Goal: Entertainment & Leisure: Consume media (video, audio)

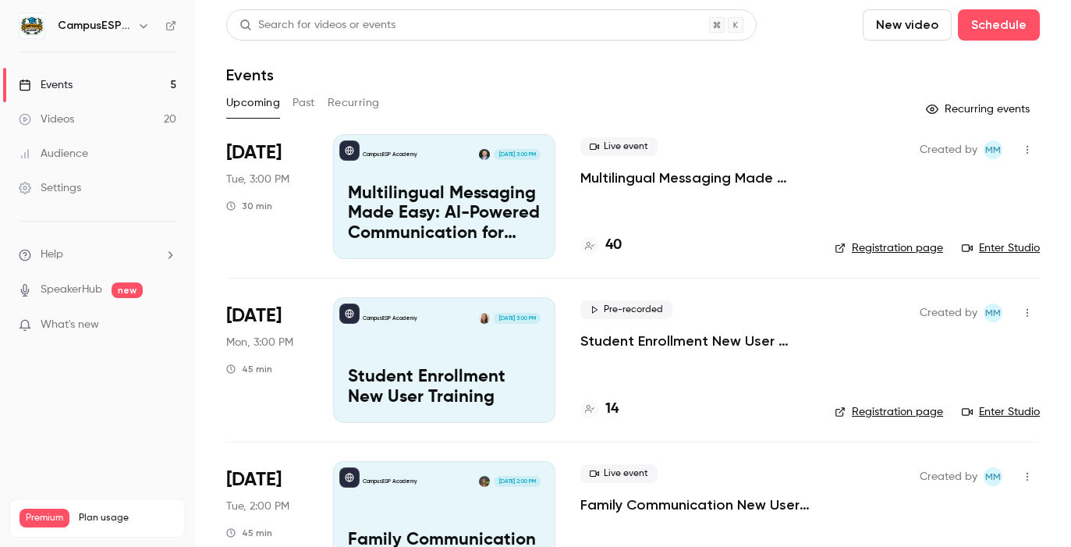
click at [134, 23] on button "button" at bounding box center [143, 25] width 19 height 19
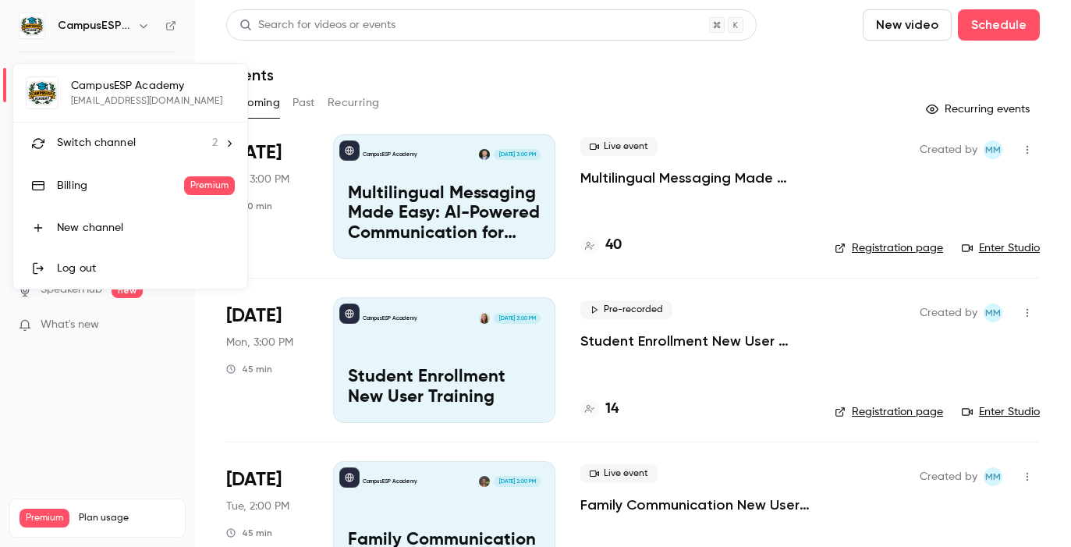
click at [225, 143] on icon at bounding box center [229, 143] width 11 height 11
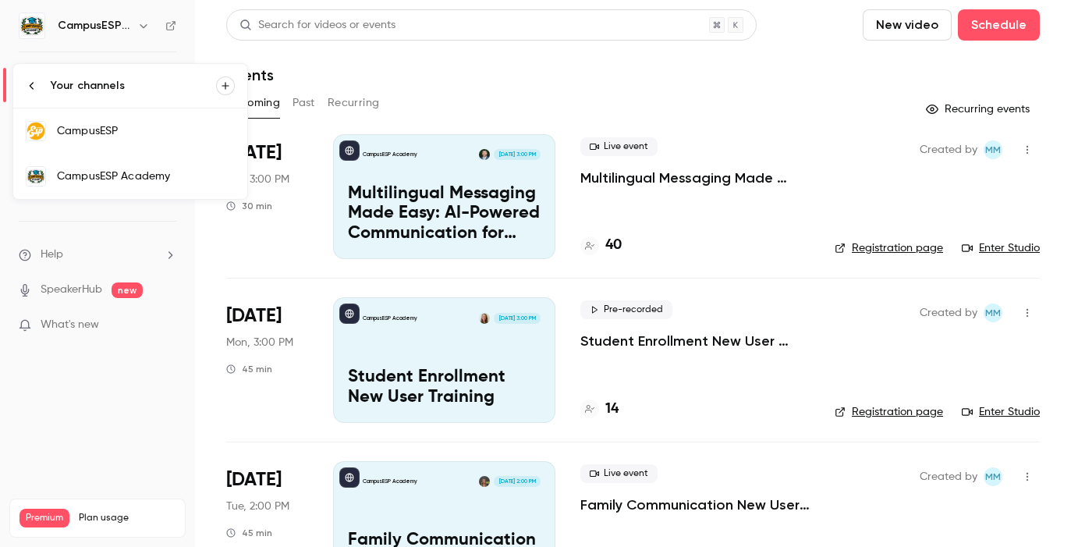
click at [147, 136] on div "CampusESP" at bounding box center [146, 131] width 178 height 16
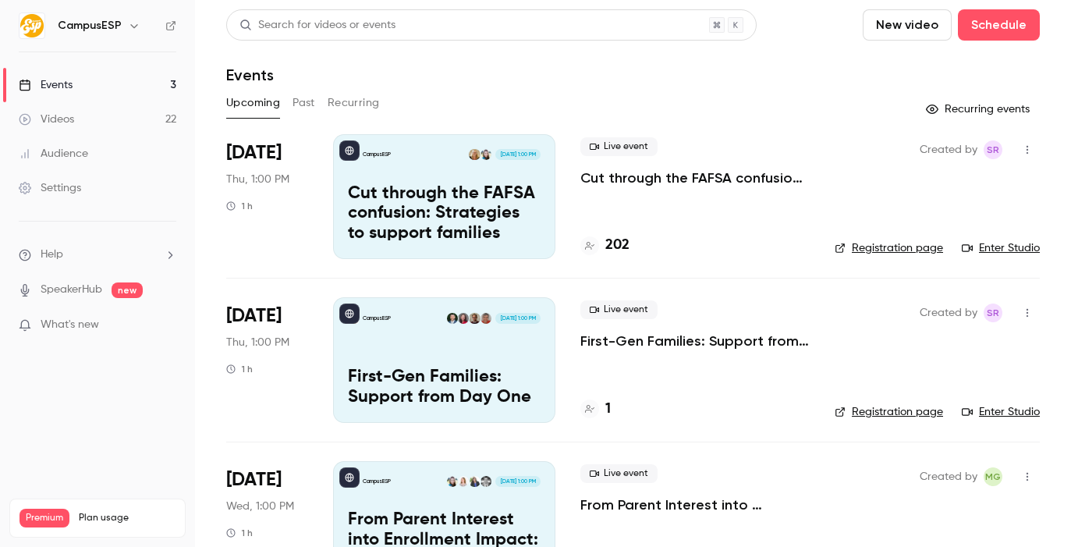
click at [303, 103] on button "Past" at bounding box center [303, 102] width 23 height 25
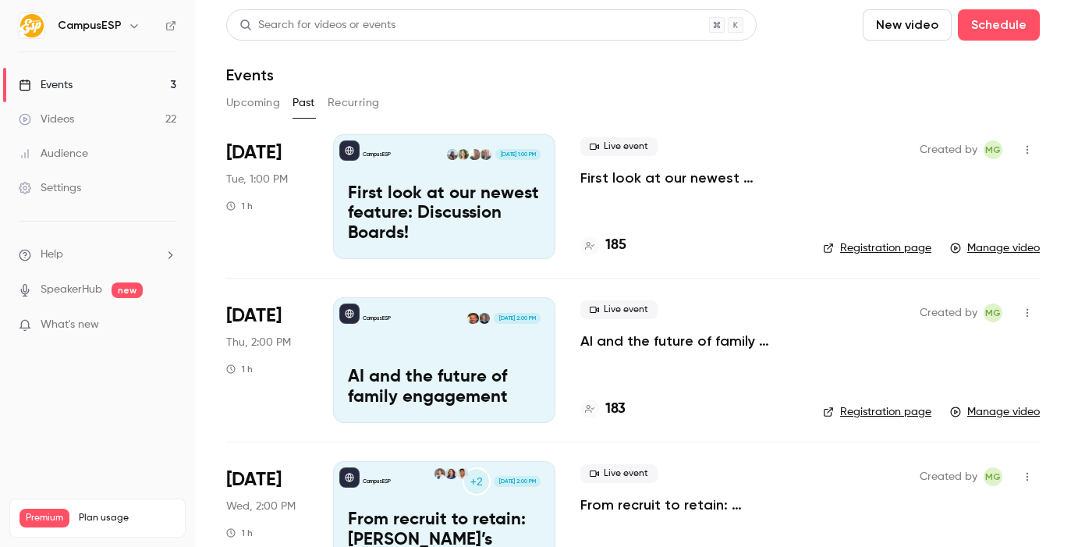
click at [60, 122] on div "Videos" at bounding box center [46, 120] width 55 height 16
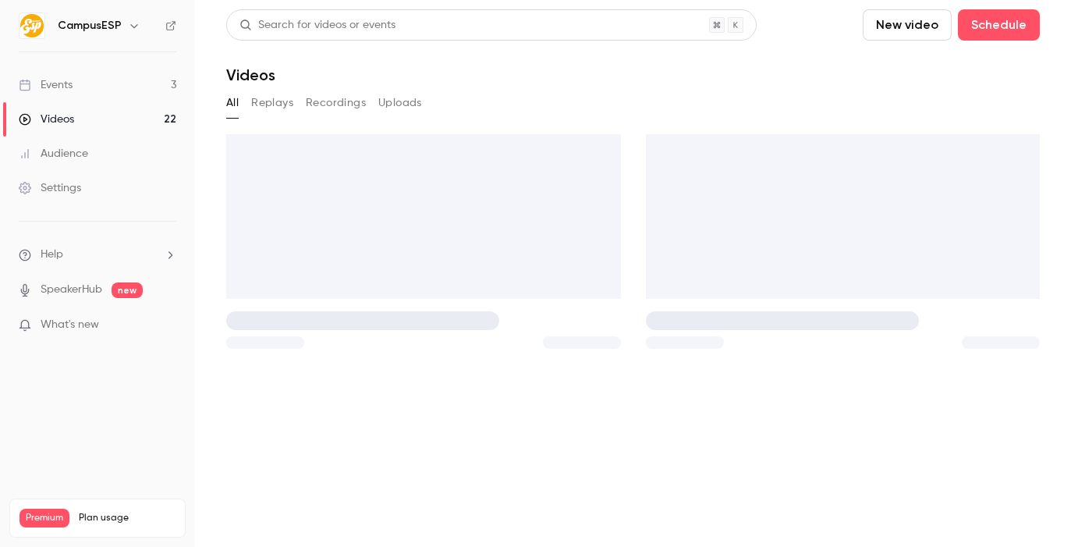
click at [321, 101] on button "Recordings" at bounding box center [336, 102] width 60 height 25
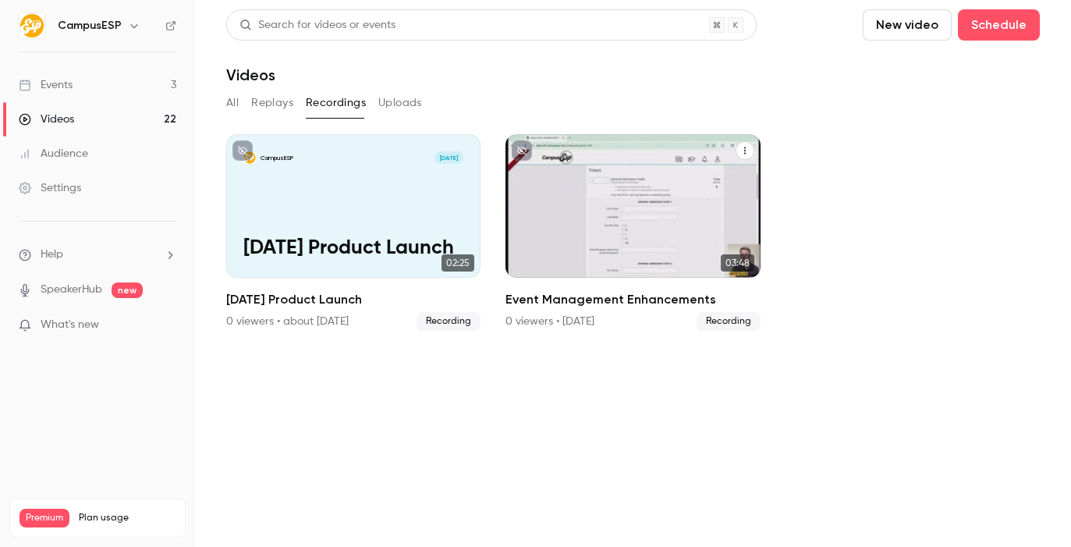
click at [743, 137] on div "CampusESP [DATE] Event Management Enhancements" at bounding box center [632, 206] width 254 height 144
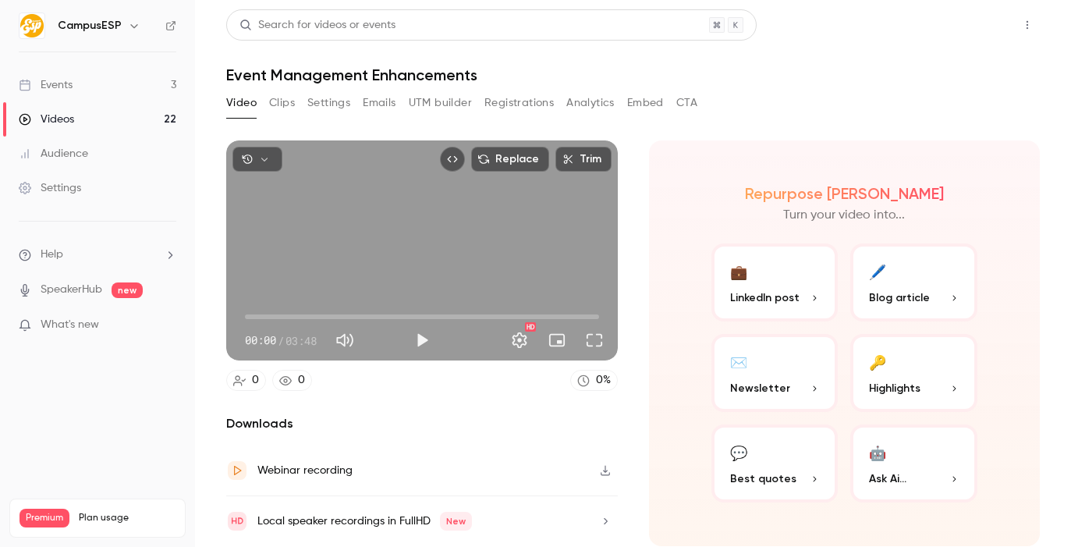
click at [960, 32] on button "Share" at bounding box center [972, 24] width 62 height 31
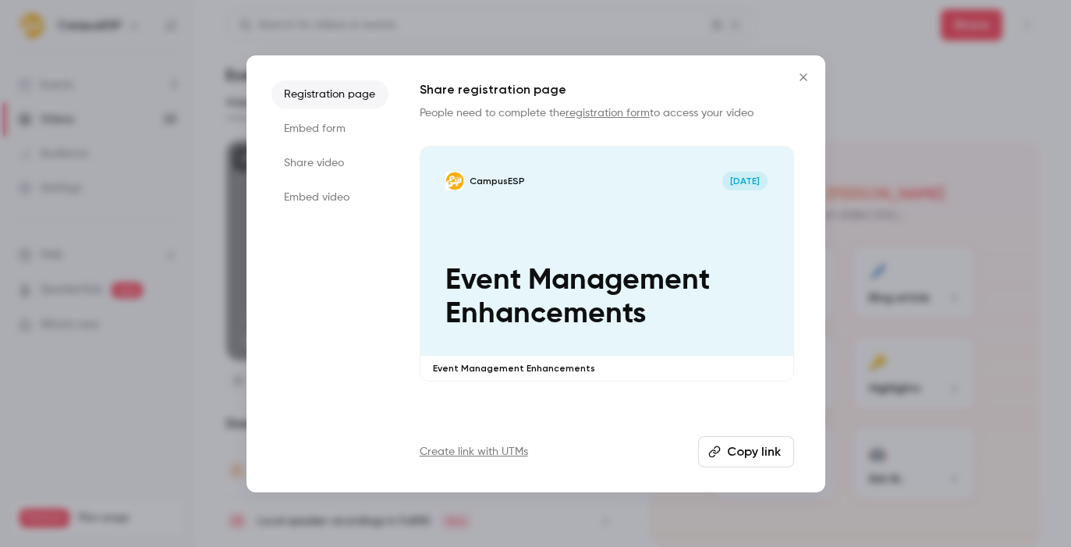
click at [752, 453] on button "Copy link" at bounding box center [746, 451] width 96 height 31
click at [806, 69] on button "Close" at bounding box center [803, 77] width 31 height 31
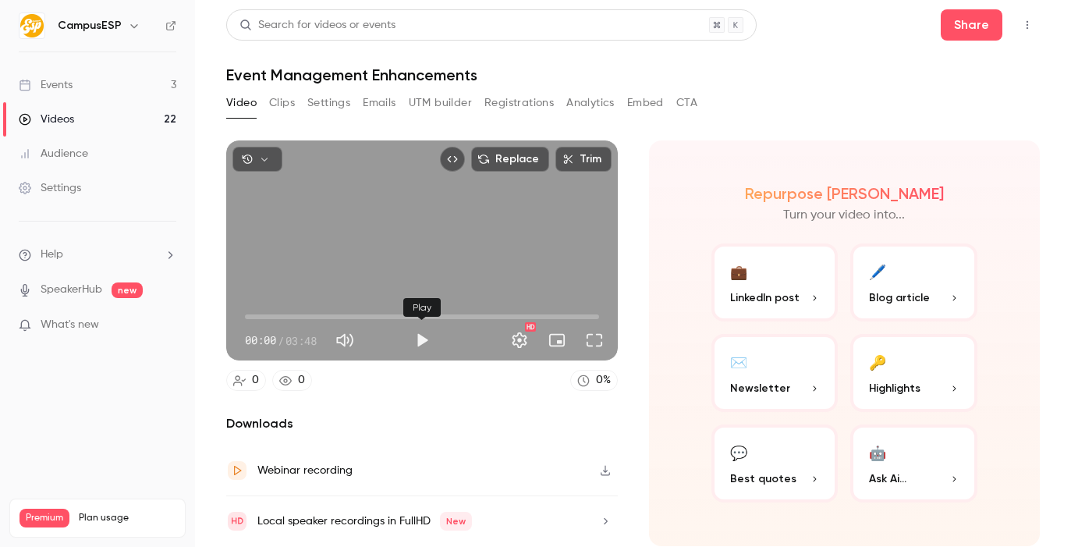
click at [435, 339] on button "Play" at bounding box center [421, 339] width 31 height 31
click at [258, 314] on span "00:08" at bounding box center [422, 316] width 354 height 25
click at [276, 316] on span "00:20" at bounding box center [276, 316] width 5 height 5
click at [288, 316] on span "00:20" at bounding box center [422, 316] width 354 height 25
click at [304, 310] on span "00:28" at bounding box center [422, 316] width 354 height 25
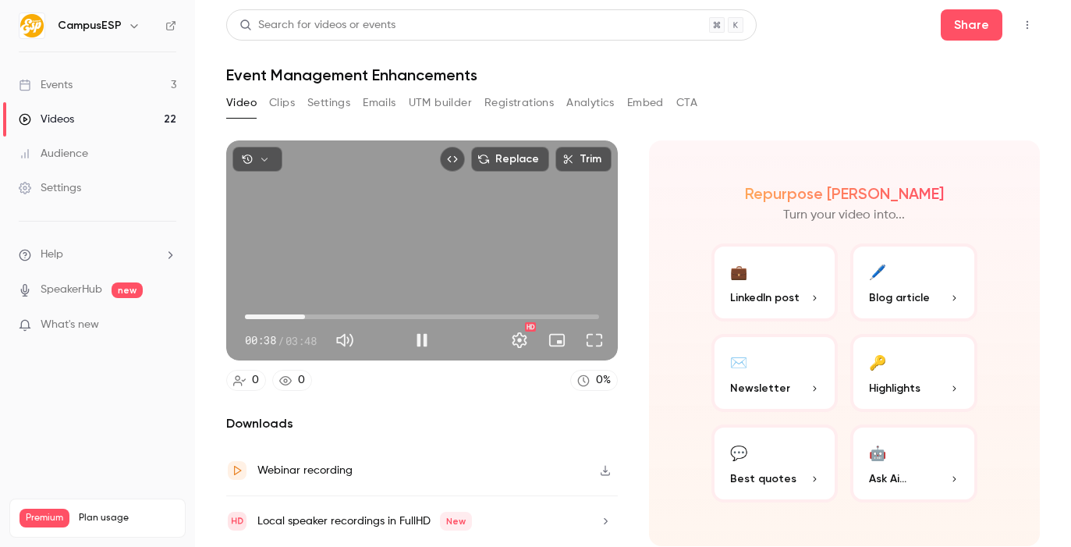
click at [320, 315] on span "00:38" at bounding box center [422, 316] width 354 height 25
click at [332, 314] on span "00:56" at bounding box center [422, 316] width 354 height 25
click at [358, 313] on span "01:13" at bounding box center [422, 316] width 354 height 25
click at [375, 316] on span "01:13" at bounding box center [422, 316] width 354 height 25
click at [392, 316] on span "01:35" at bounding box center [422, 316] width 354 height 25
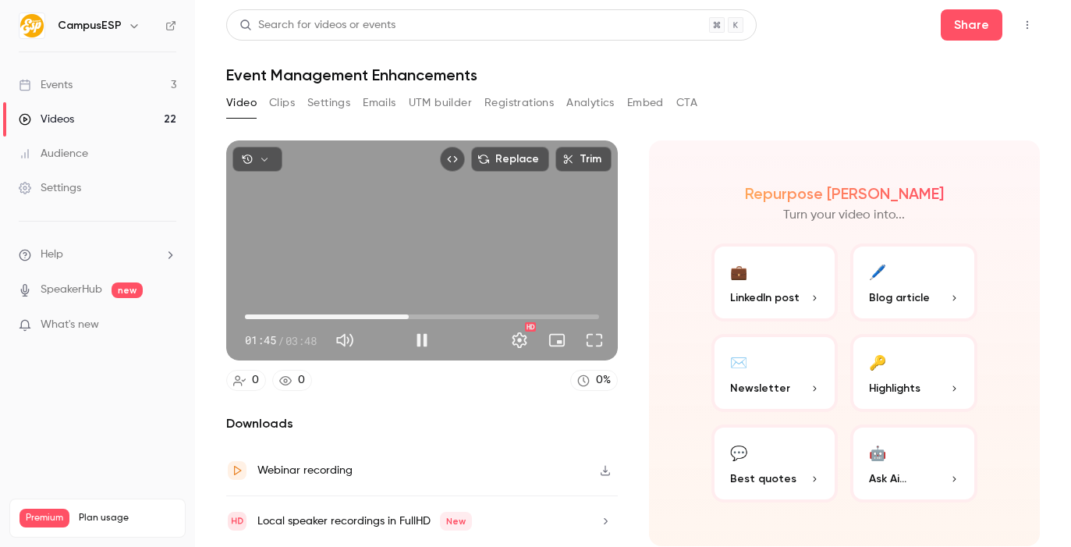
click at [409, 315] on span "01:45" at bounding box center [422, 316] width 354 height 25
click at [422, 315] on span "01:46" at bounding box center [422, 316] width 354 height 25
click at [439, 313] on span "02:05" at bounding box center [422, 316] width 354 height 25
click at [450, 312] on span "02:12" at bounding box center [422, 316] width 354 height 25
click at [473, 312] on span "02:27" at bounding box center [422, 316] width 354 height 25
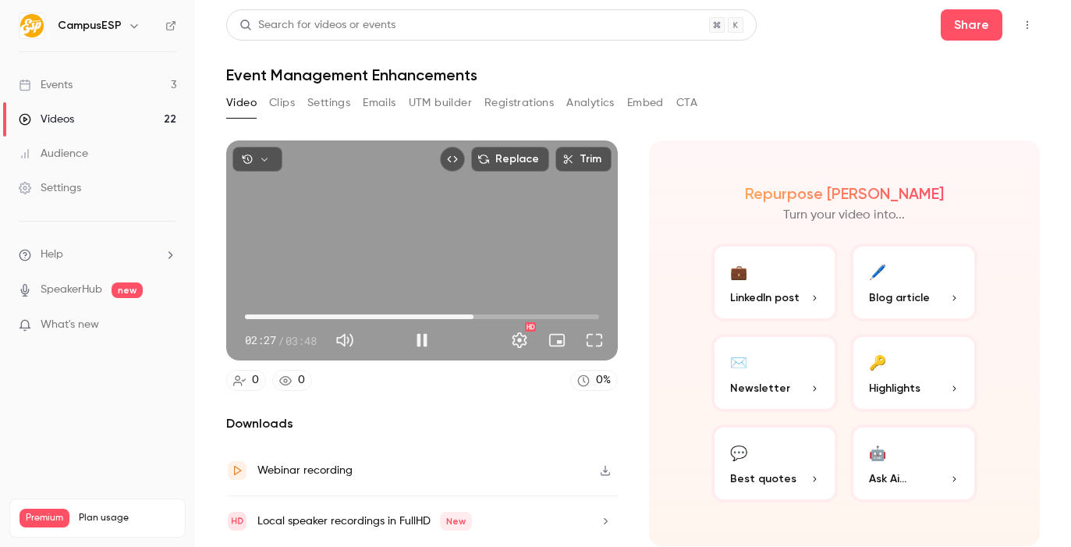
click at [502, 310] on span "02:27" at bounding box center [422, 316] width 354 height 25
click at [522, 313] on span "02:46" at bounding box center [422, 316] width 354 height 25
click at [541, 313] on span "02:59" at bounding box center [422, 316] width 354 height 25
click at [554, 313] on span "03:11" at bounding box center [422, 316] width 354 height 25
click at [576, 313] on span "03:19" at bounding box center [422, 316] width 354 height 25
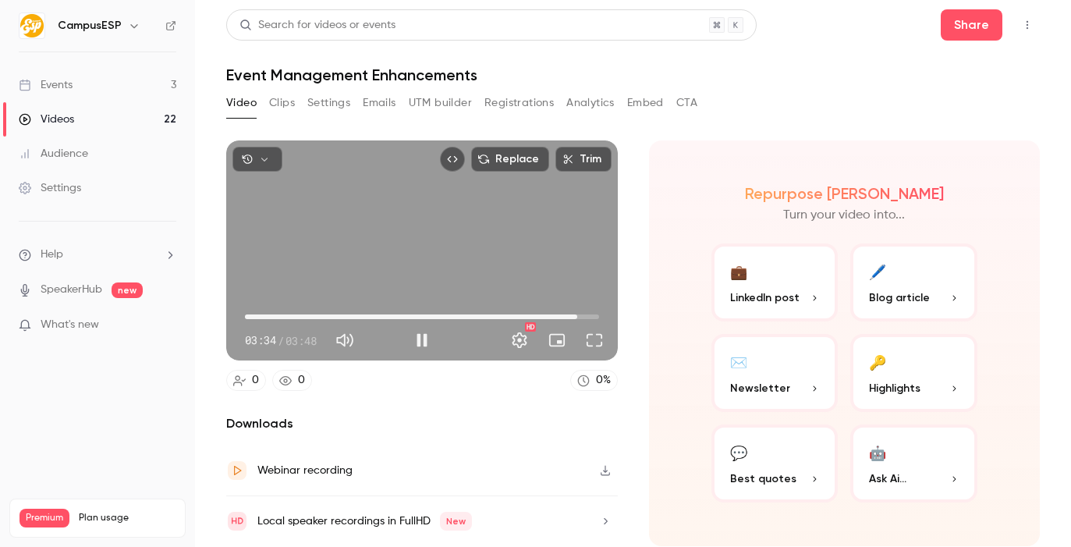
click at [593, 314] on span "03:34" at bounding box center [422, 316] width 354 height 25
click at [246, 315] on span "03:45" at bounding box center [422, 316] width 354 height 25
click at [420, 339] on button "Pause" at bounding box center [421, 339] width 31 height 31
type input "****"
click at [73, 260] on li "Help" at bounding box center [98, 254] width 158 height 16
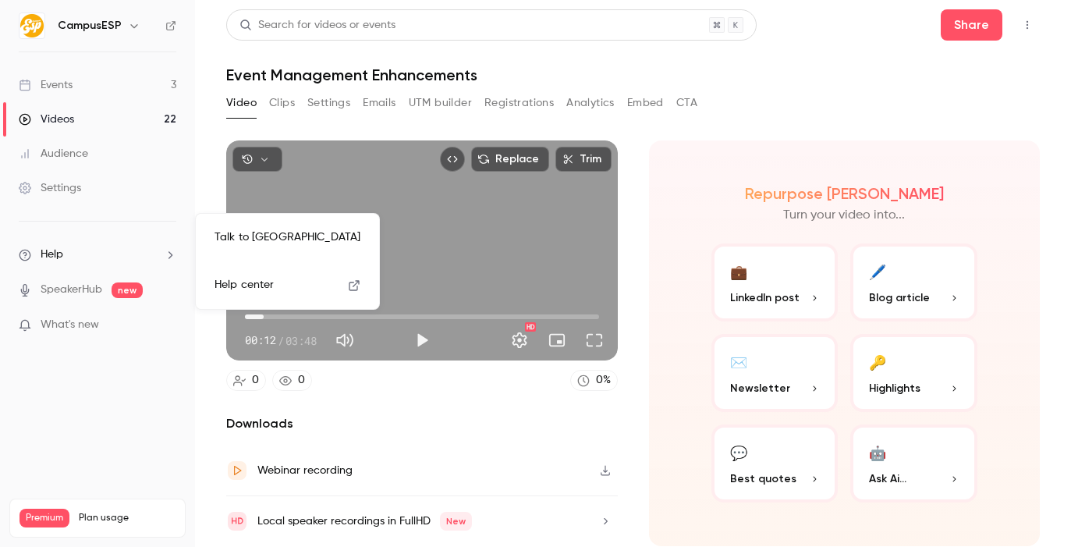
click at [259, 239] on link "Talk to [GEOGRAPHIC_DATA]" at bounding box center [287, 237] width 171 height 41
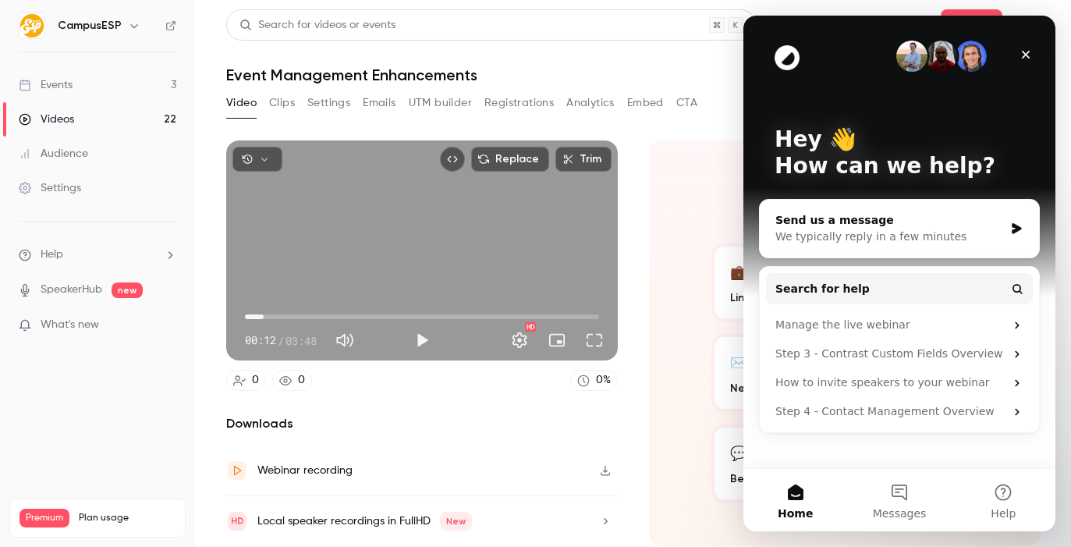
click at [874, 235] on div "We typically reply in a few minutes" at bounding box center [889, 237] width 229 height 16
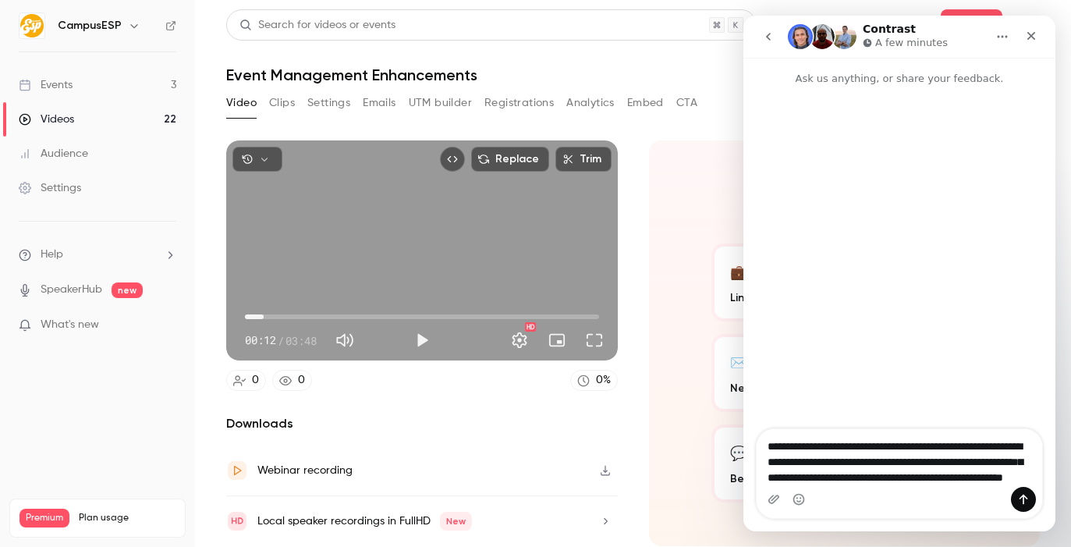
type textarea "**********"
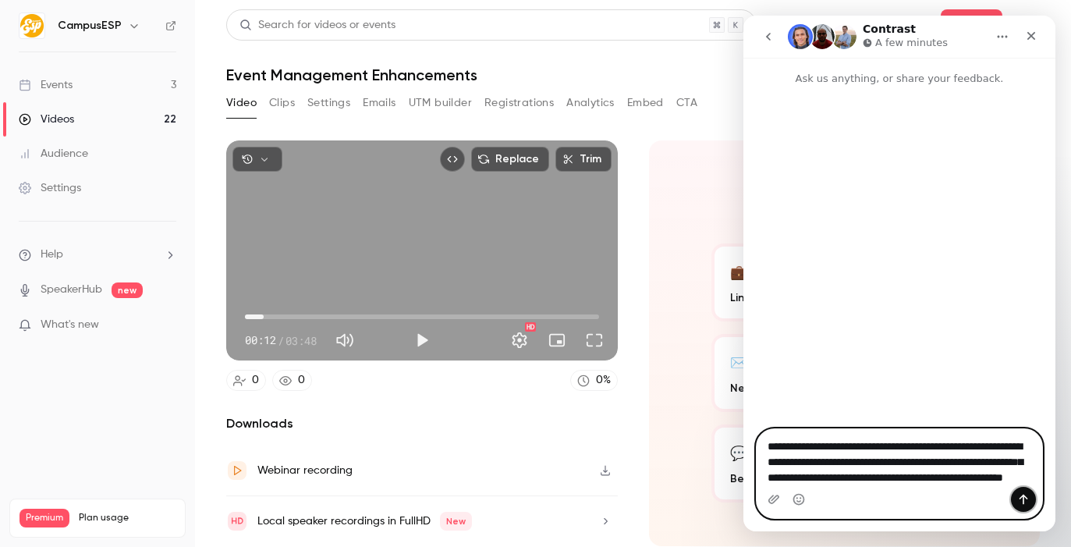
click at [1028, 499] on icon "Send a message…" at bounding box center [1023, 499] width 12 height 12
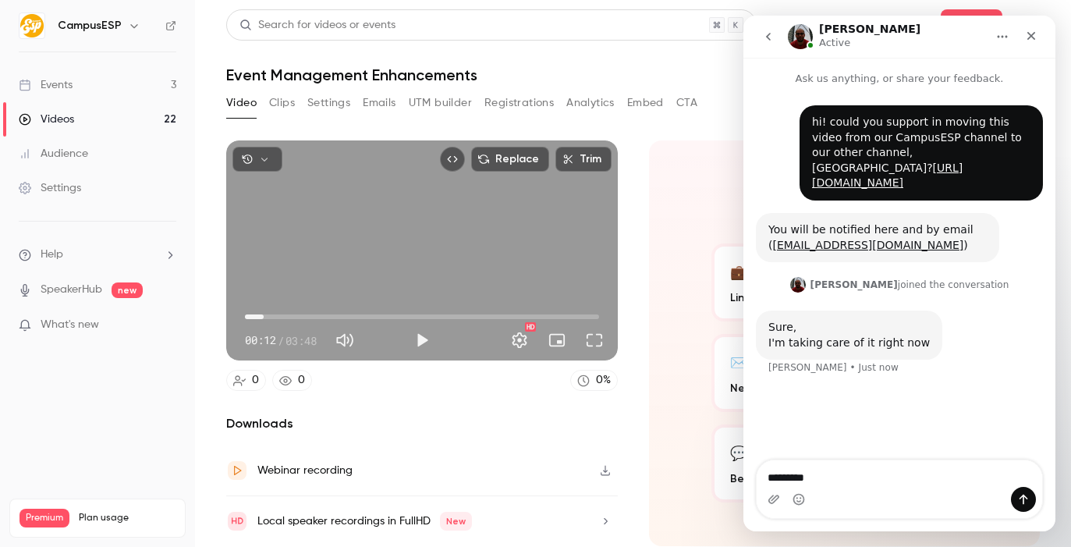
type textarea "**********"
click at [1037, 32] on div "Close" at bounding box center [1031, 36] width 28 height 28
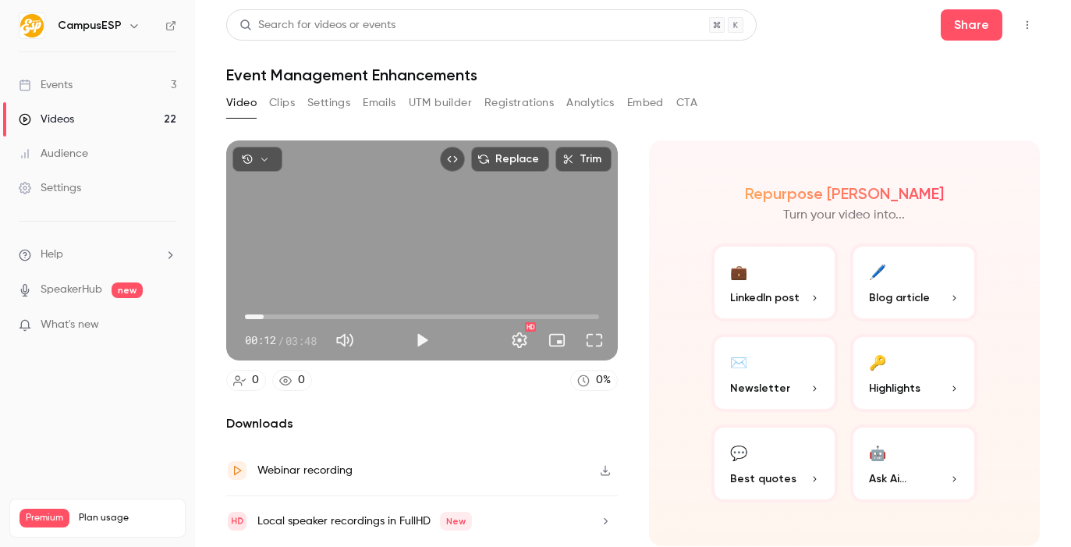
click at [131, 29] on icon "button" at bounding box center [134, 25] width 12 height 12
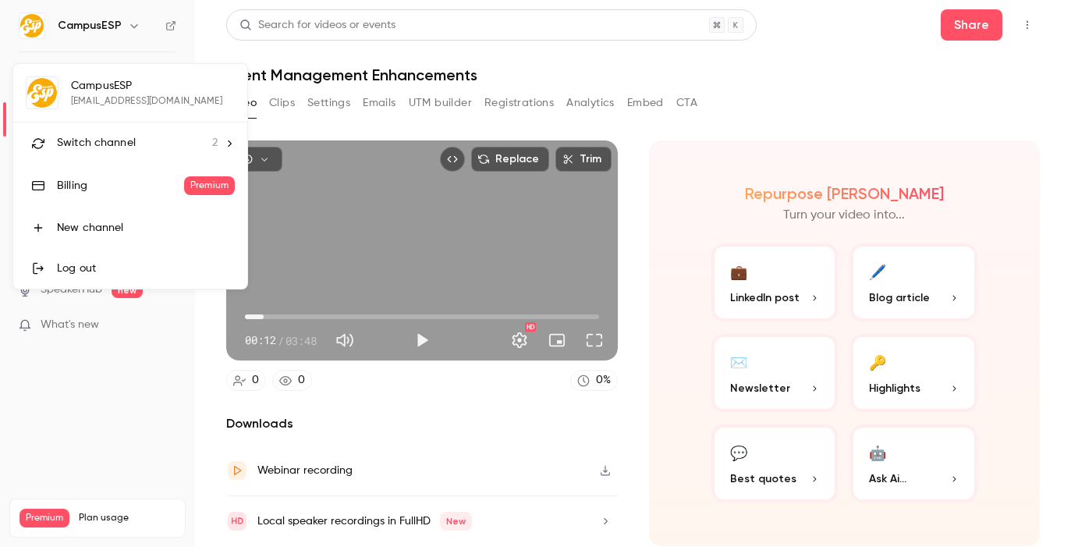
type input "****"
click at [224, 144] on icon at bounding box center [229, 143] width 11 height 11
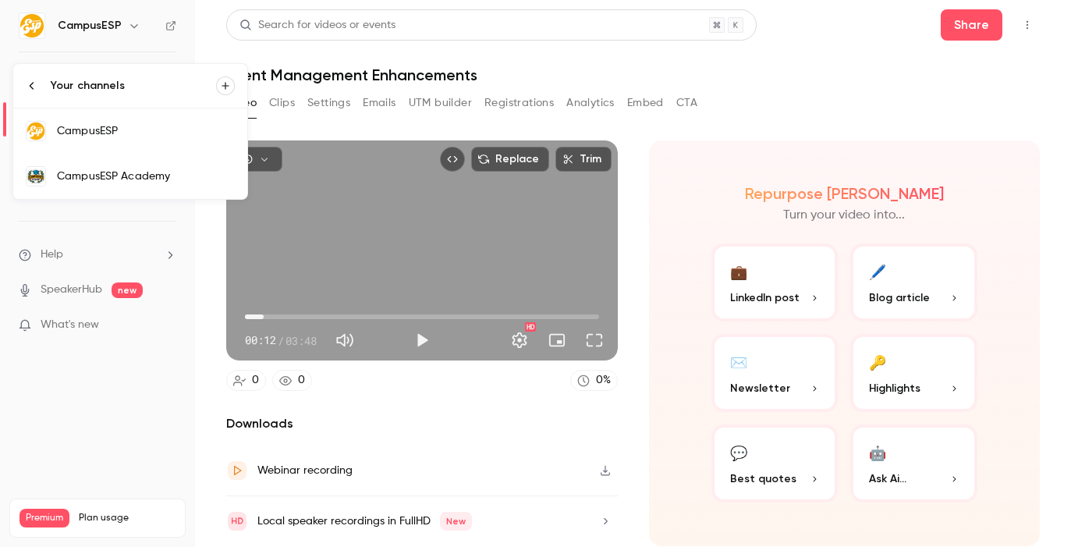
click at [148, 170] on div "CampusESP Academy" at bounding box center [146, 176] width 178 height 16
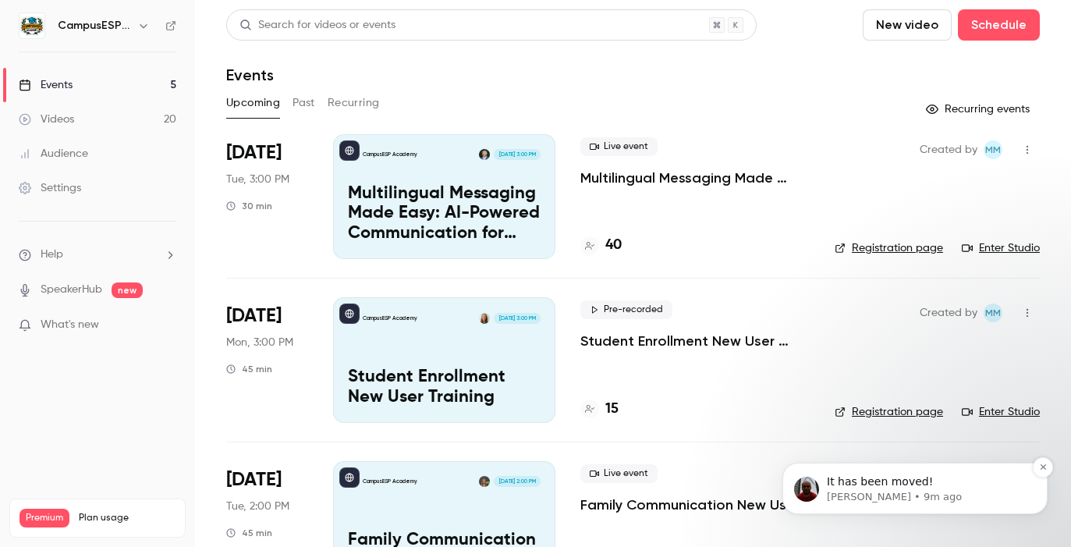
click at [884, 490] on p "[PERSON_NAME] • 9m ago" at bounding box center [927, 497] width 201 height 14
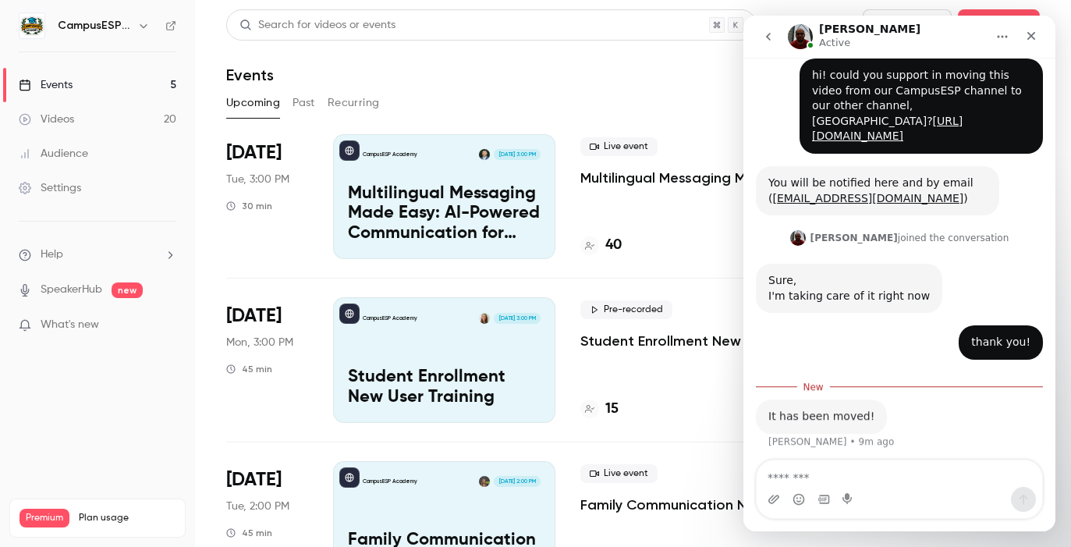
scroll to position [51, 0]
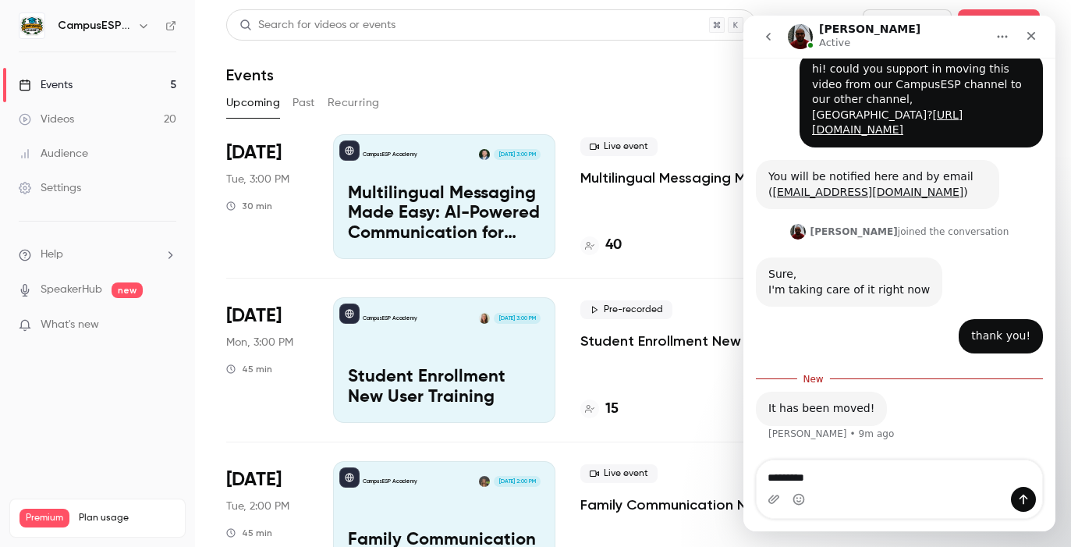
type textarea "**********"
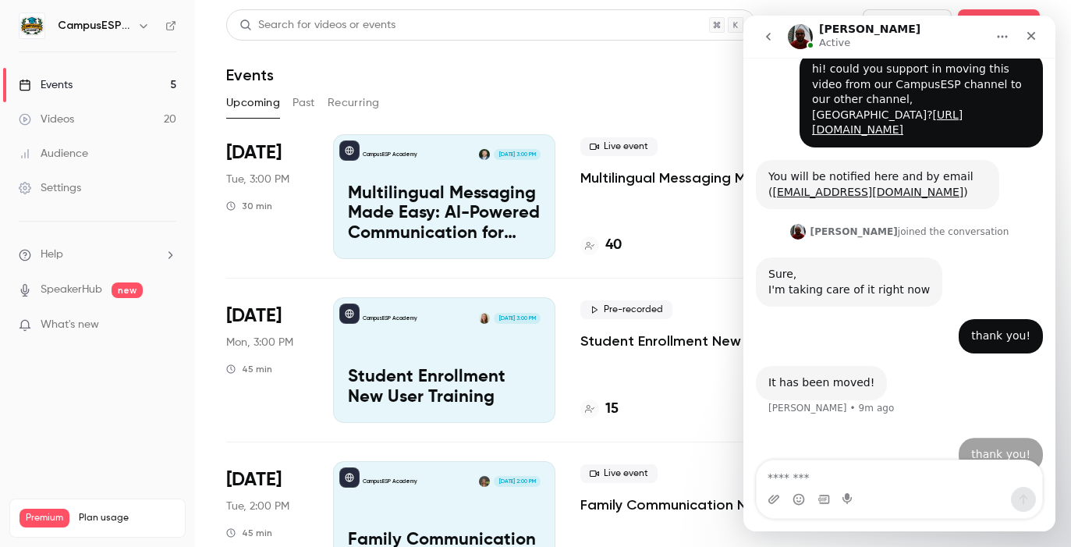
scroll to position [72, 0]
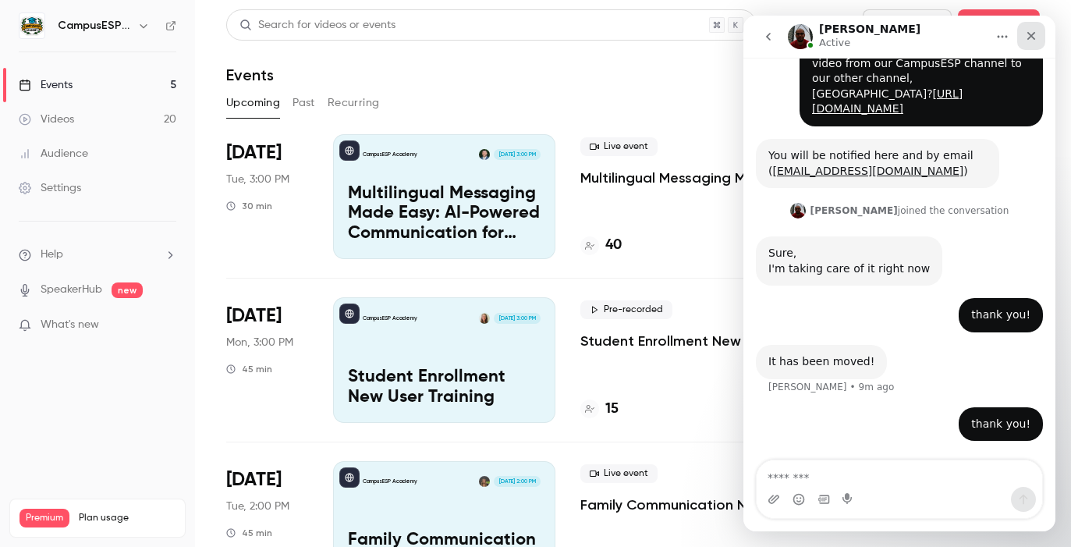
click at [1034, 41] on icon "Close" at bounding box center [1031, 36] width 12 height 12
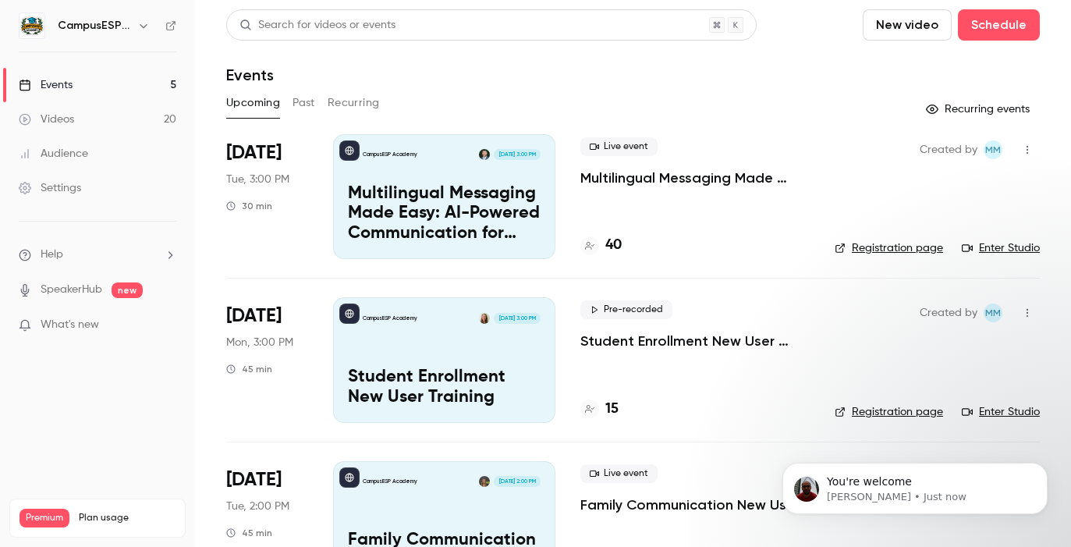
scroll to position [118, 0]
click at [1048, 466] on button "Dismiss notification" at bounding box center [1043, 467] width 20 height 20
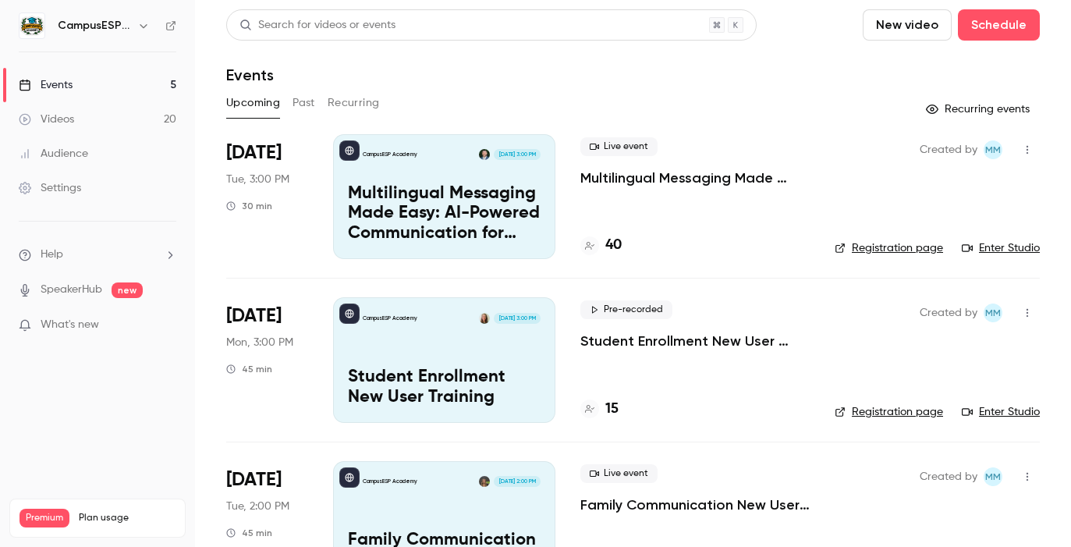
click at [76, 117] on link "Videos 20" at bounding box center [97, 119] width 195 height 34
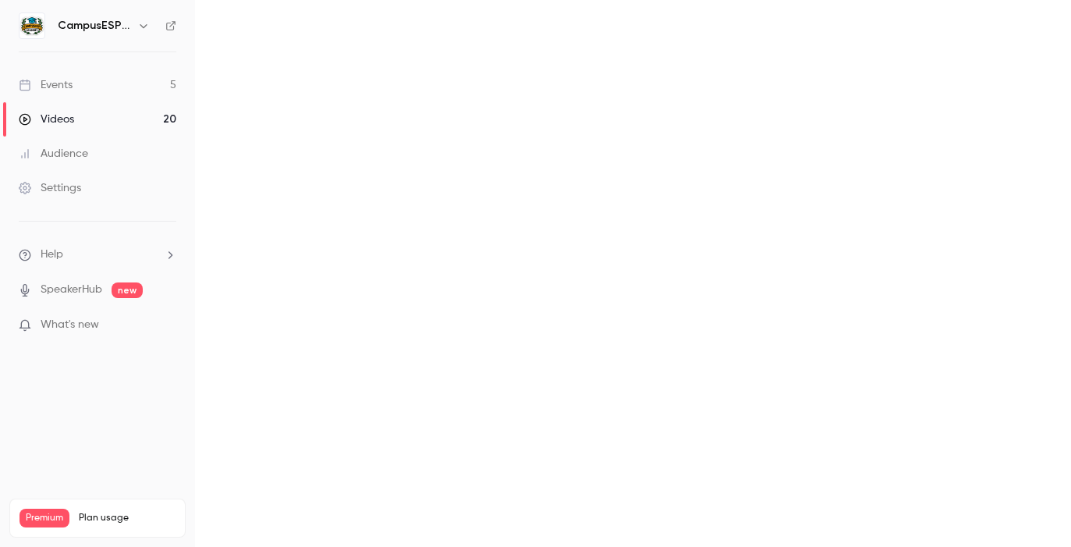
click at [0, 0] on button "Recordings" at bounding box center [0, 0] width 0 height 0
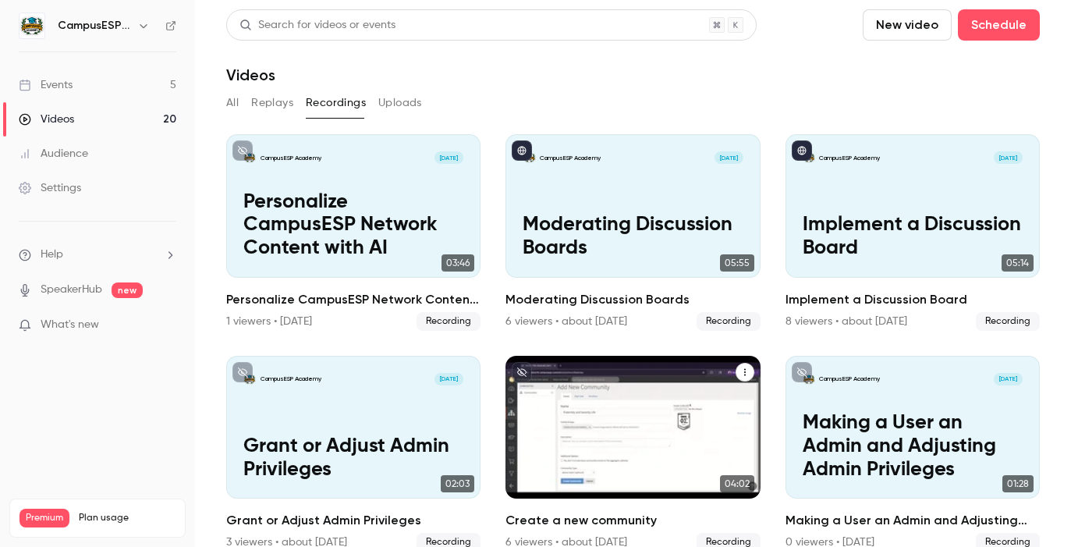
scroll to position [244, 0]
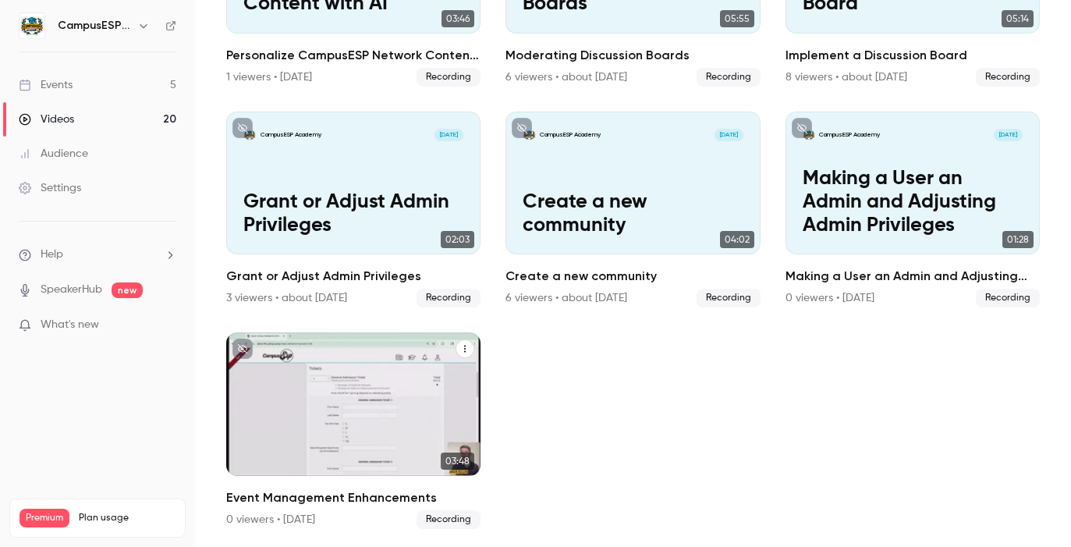
click at [351, 392] on div "CampusESP Academy May 30 Event Management Enhancements" at bounding box center [353, 404] width 254 height 144
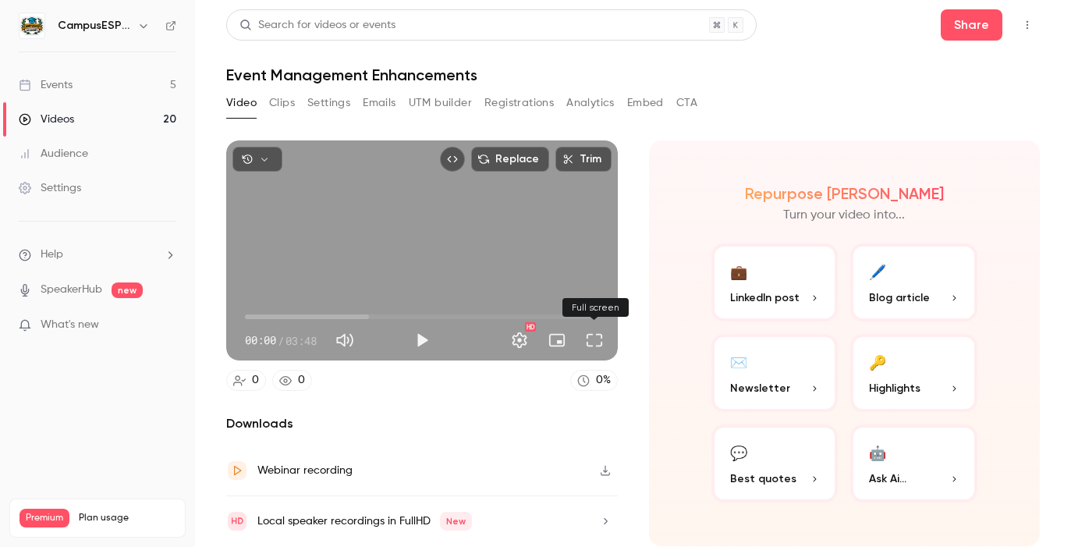
click at [594, 341] on button "Full screen" at bounding box center [594, 339] width 31 height 31
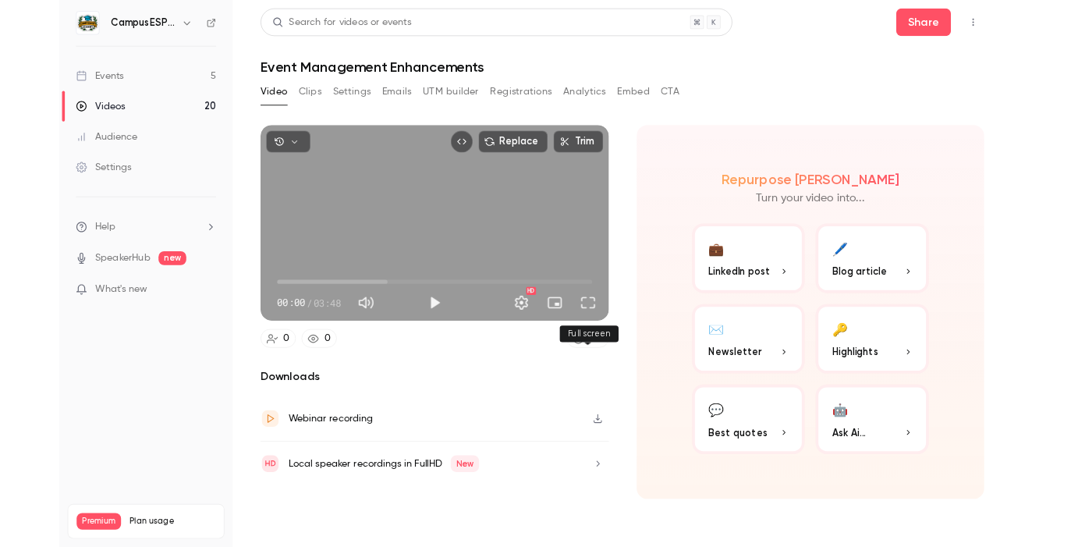
scroll to position [84, 0]
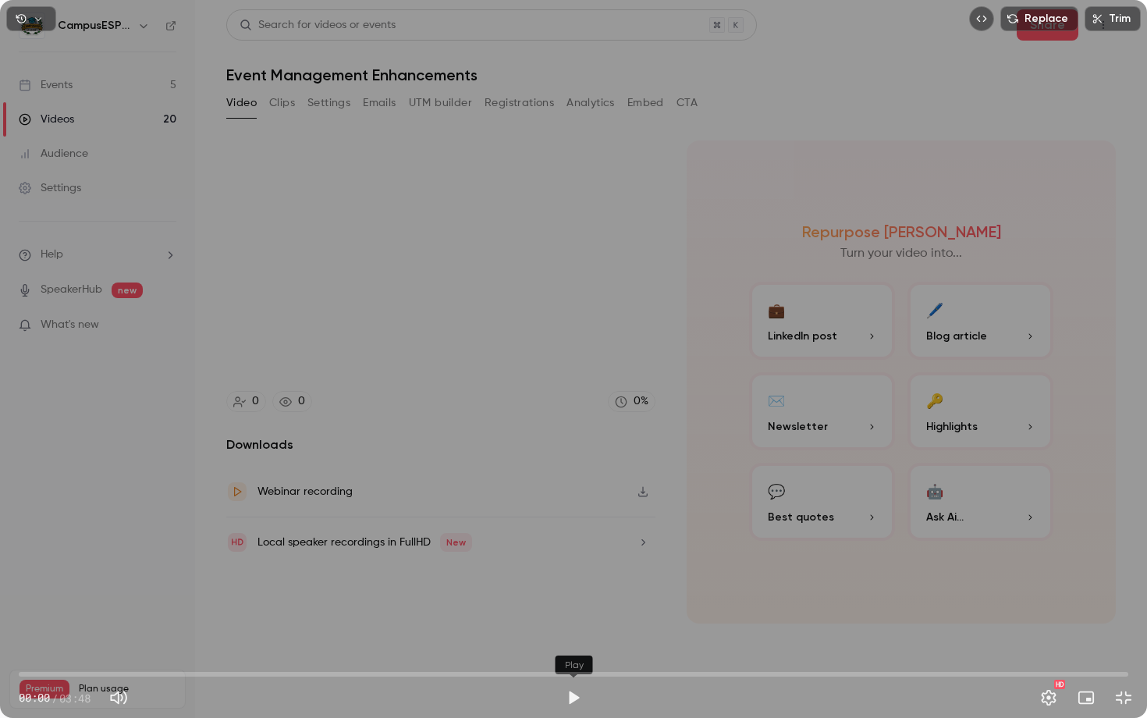
click at [571, 546] on button "Play" at bounding box center [573, 697] width 31 height 31
click at [229, 546] on span "00:00" at bounding box center [573, 673] width 1109 height 25
click at [285, 546] on span "00:54" at bounding box center [573, 673] width 1109 height 25
click at [311, 546] on span "01:00" at bounding box center [573, 673] width 1109 height 25
click at [352, 546] on span "01:04" at bounding box center [573, 673] width 1109 height 25
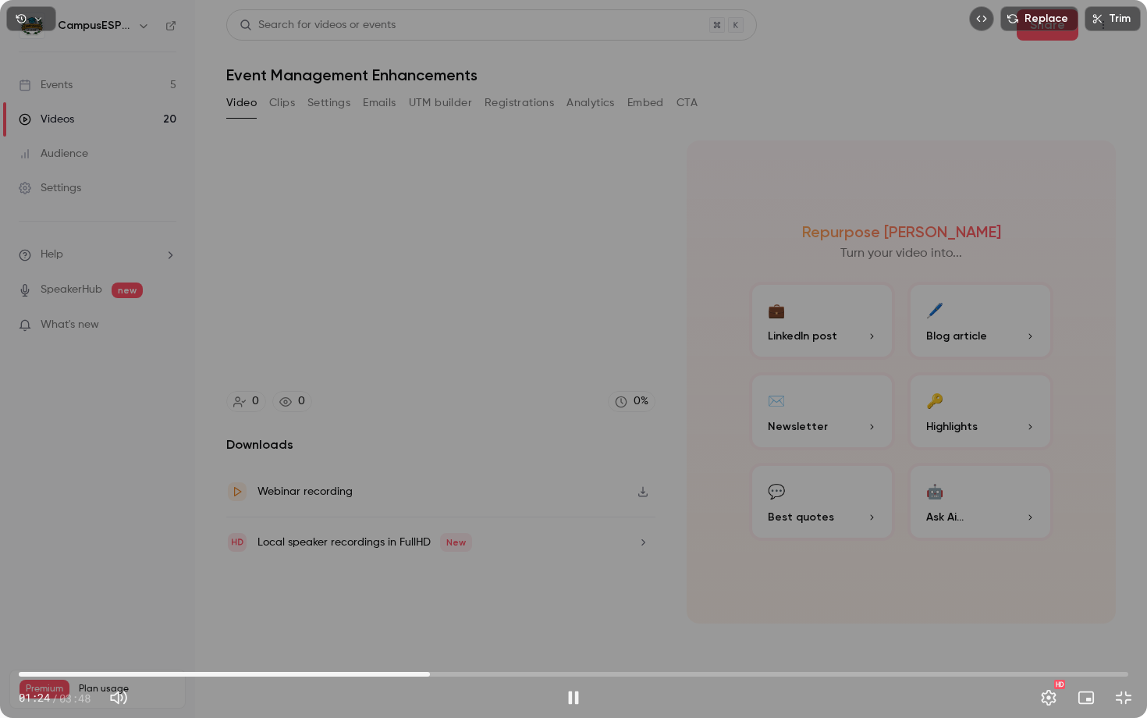
click at [398, 546] on span "01:24" at bounding box center [573, 673] width 1109 height 25
click at [312, 546] on span "01:19" at bounding box center [573, 673] width 1109 height 25
click at [484, 546] on span "01:25" at bounding box center [573, 673] width 1109 height 25
click at [523, 546] on span "01:36" at bounding box center [573, 673] width 1109 height 25
click at [558, 546] on span "01:44" at bounding box center [573, 673] width 1109 height 25
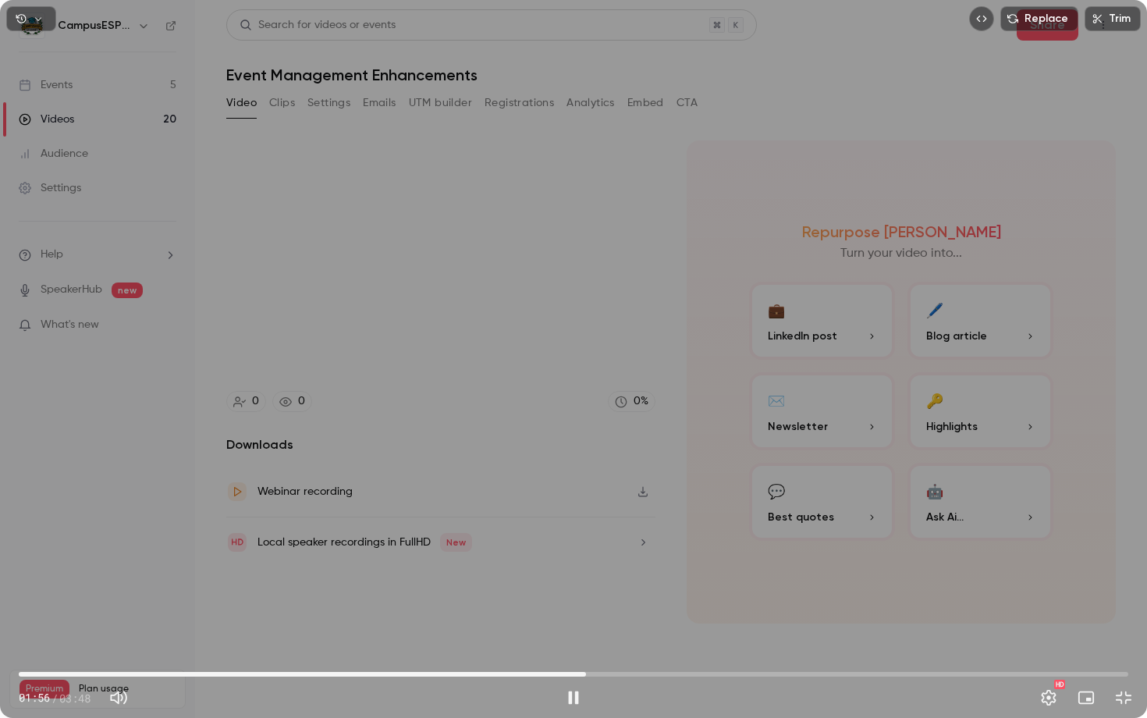
click at [586, 546] on span "01:56" at bounding box center [573, 673] width 1109 height 25
click at [620, 546] on span "02:03" at bounding box center [573, 673] width 1109 height 25
click at [667, 546] on span "02:13" at bounding box center [573, 673] width 1109 height 25
click at [696, 546] on span "02:19" at bounding box center [573, 673] width 1109 height 25
click at [850, 546] on span "02:51" at bounding box center [573, 673] width 1109 height 25
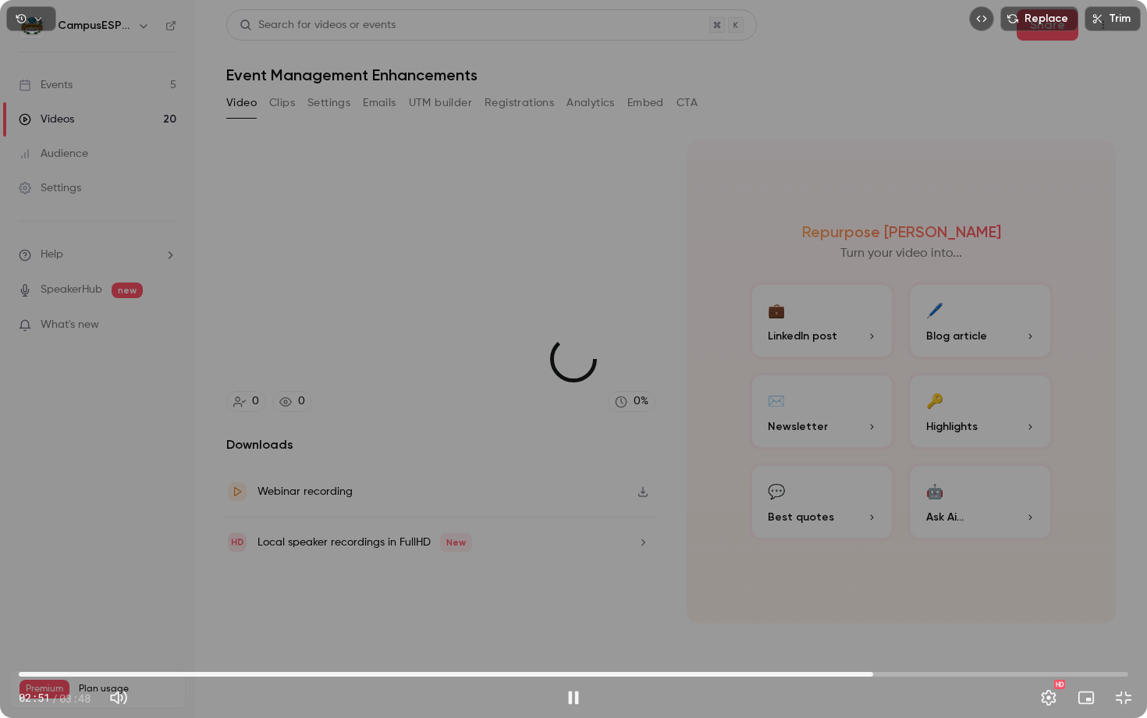
click at [873, 546] on span "02:55" at bounding box center [573, 673] width 1109 height 25
click at [574, 546] on button "Pause" at bounding box center [573, 697] width 31 height 31
type input "*****"
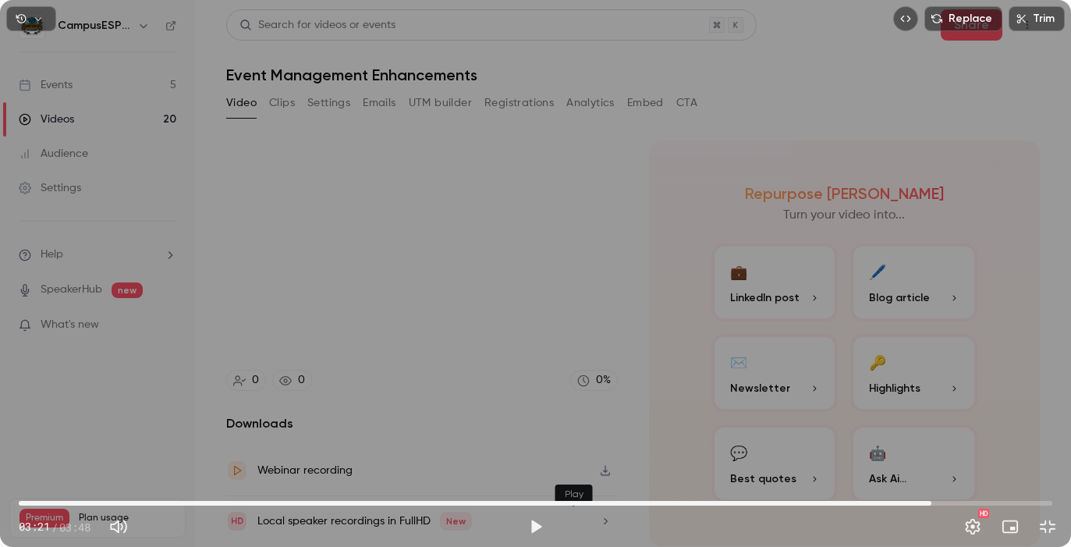
scroll to position [118, 0]
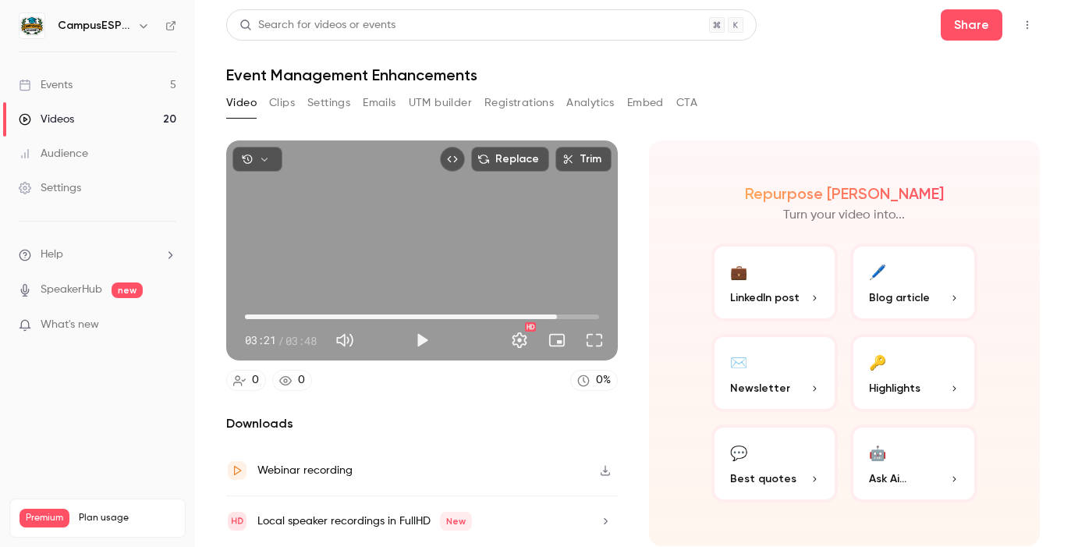
click at [69, 89] on div "Events" at bounding box center [46, 85] width 54 height 16
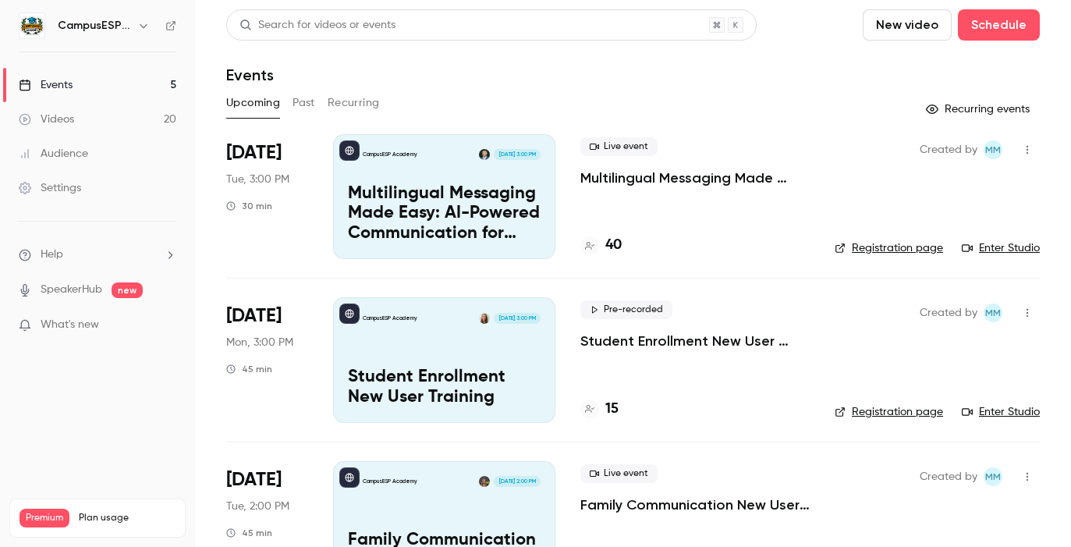
click at [93, 119] on link "Videos 20" at bounding box center [97, 119] width 195 height 34
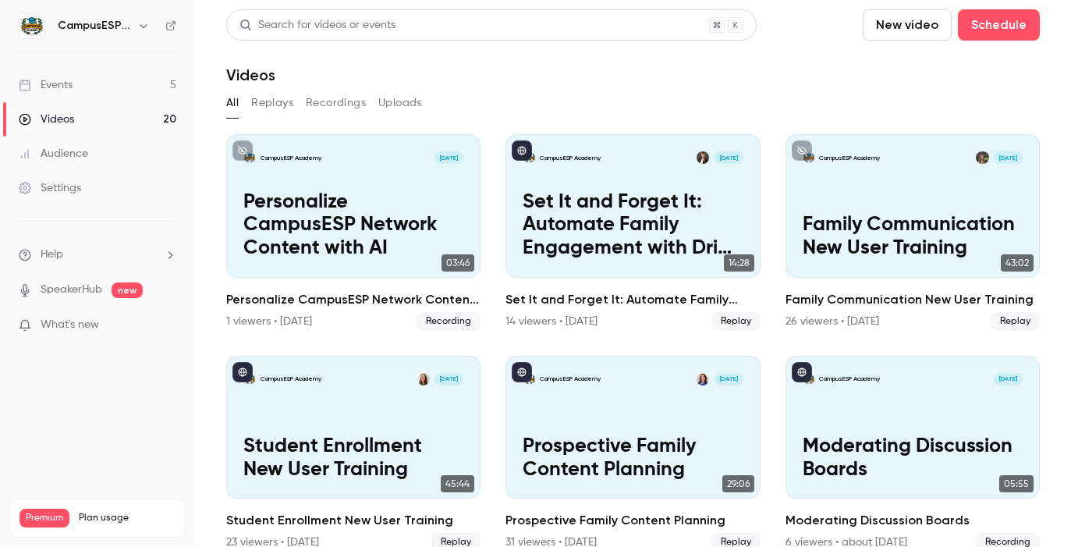
click at [336, 103] on button "Recordings" at bounding box center [336, 102] width 60 height 25
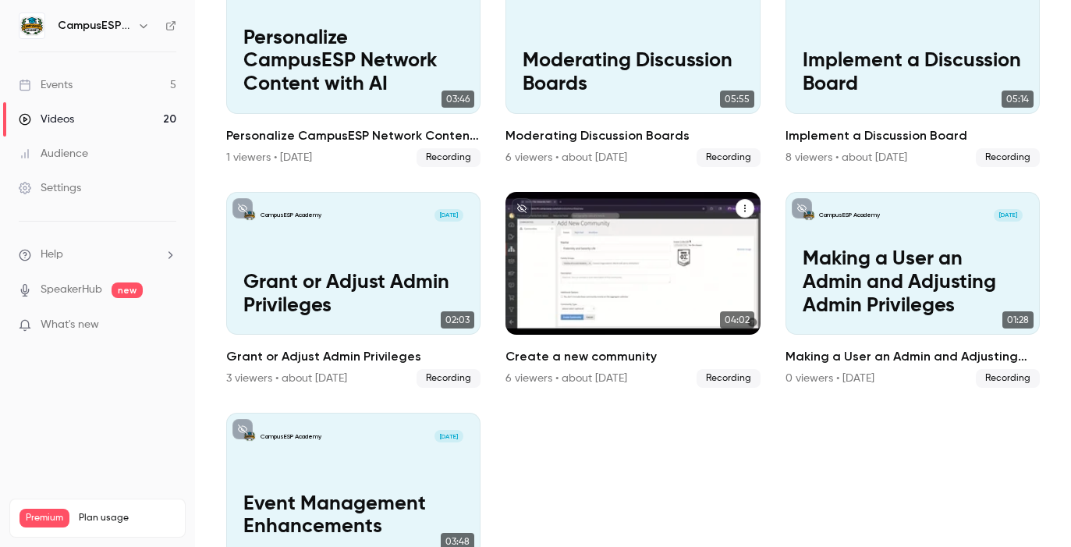
scroll to position [244, 0]
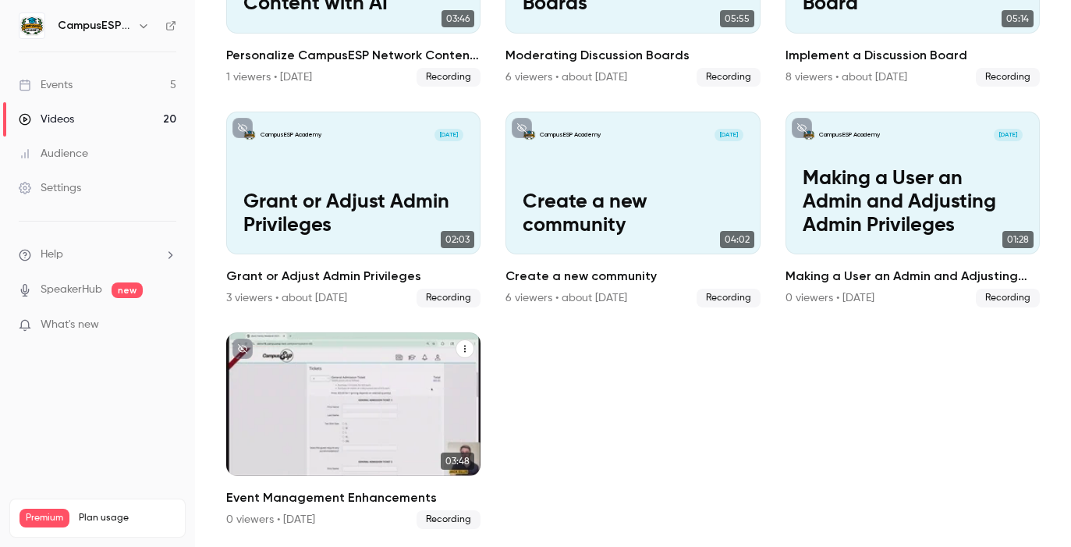
click at [467, 349] on icon "Event Management Enhancements" at bounding box center [464, 348] width 9 height 9
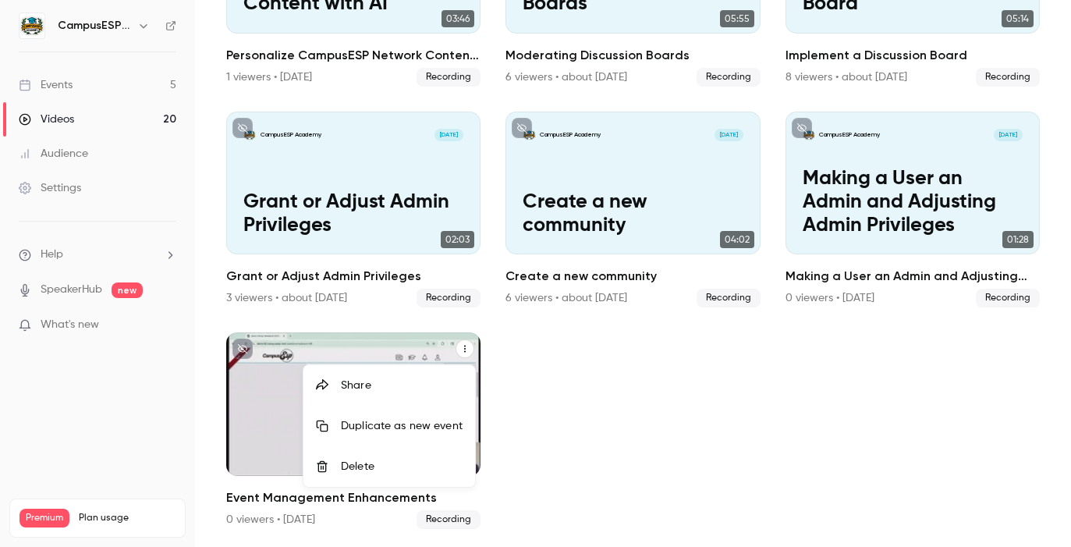
click at [410, 393] on li "Share" at bounding box center [389, 385] width 172 height 41
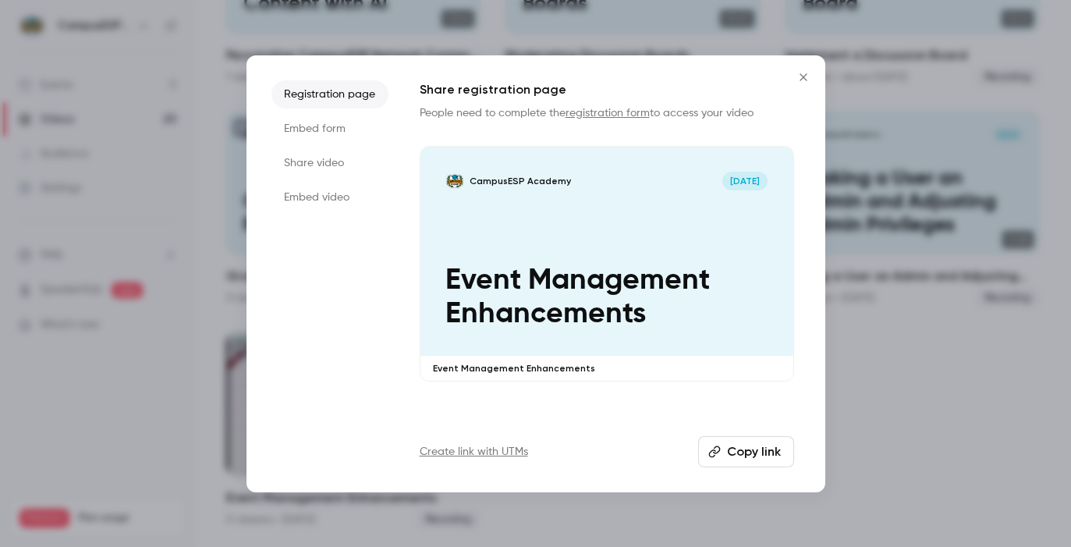
click at [736, 451] on button "Copy link" at bounding box center [746, 451] width 96 height 31
click at [972, 434] on div at bounding box center [535, 273] width 1071 height 547
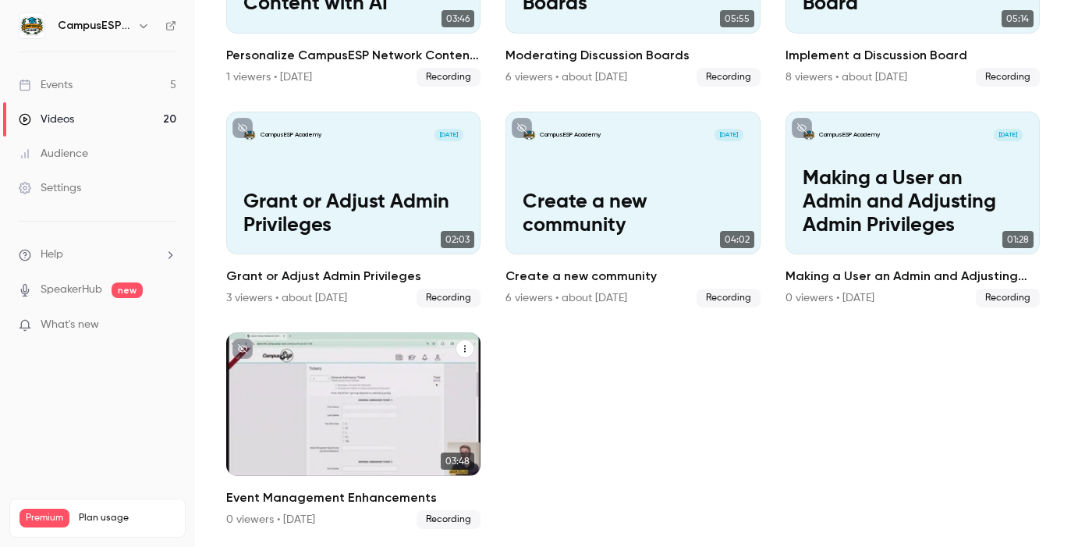
click at [463, 347] on icon "Event Management Enhancements" at bounding box center [464, 348] width 9 height 9
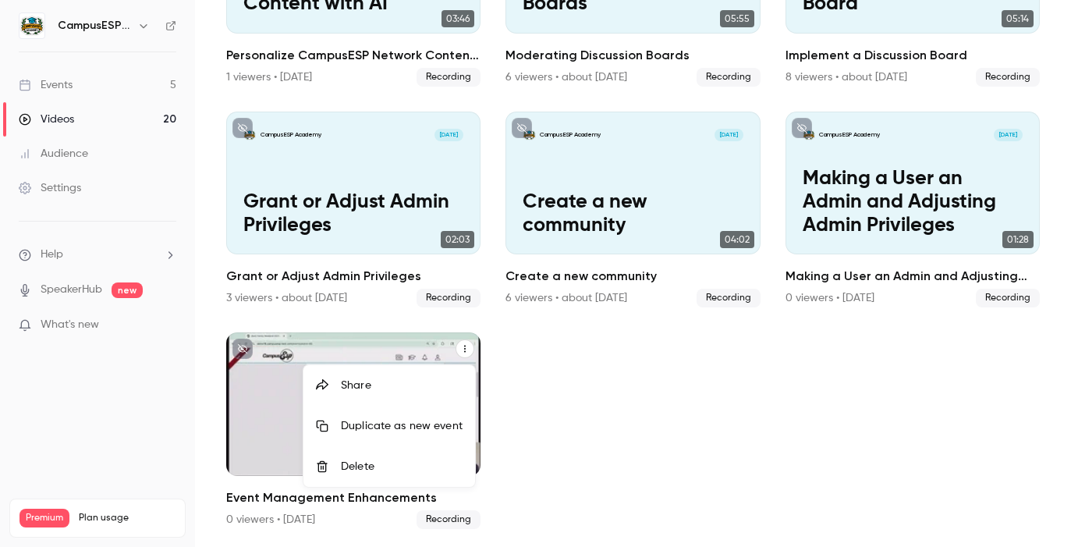
click at [463, 349] on div at bounding box center [535, 273] width 1071 height 547
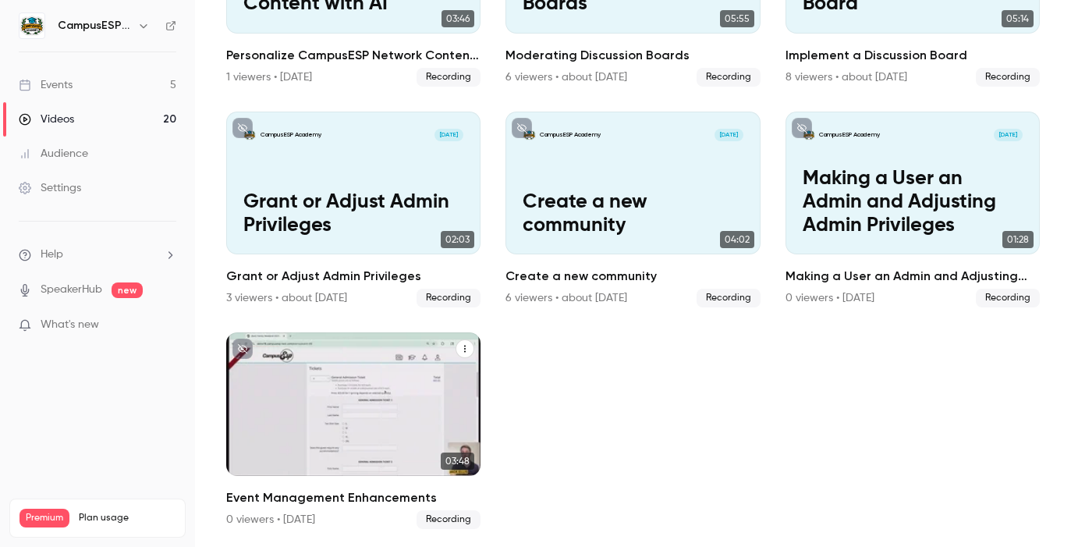
click at [466, 349] on icon "Event Management Enhancements" at bounding box center [464, 348] width 9 height 9
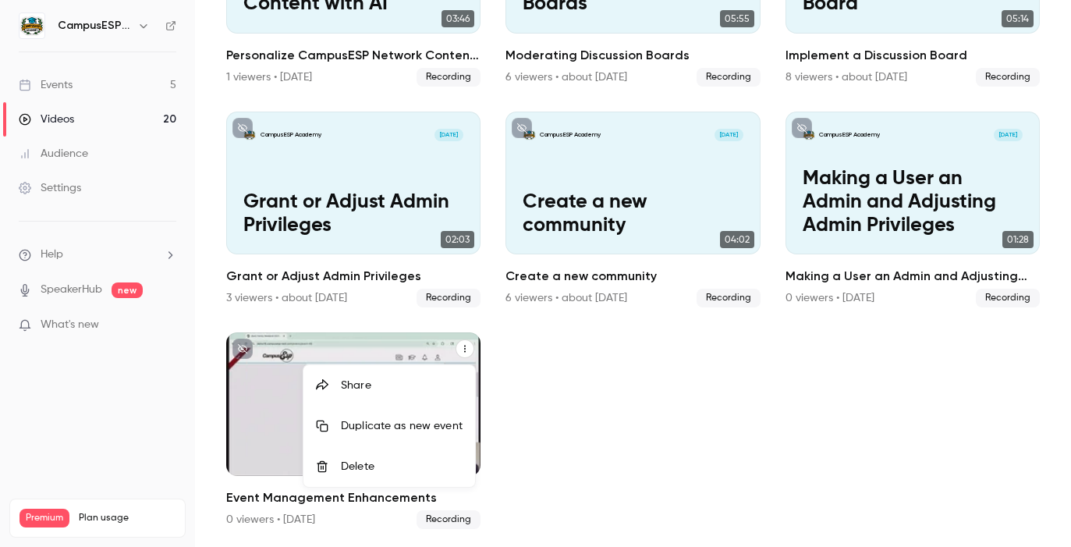
click at [379, 381] on div "Share" at bounding box center [402, 386] width 122 height 16
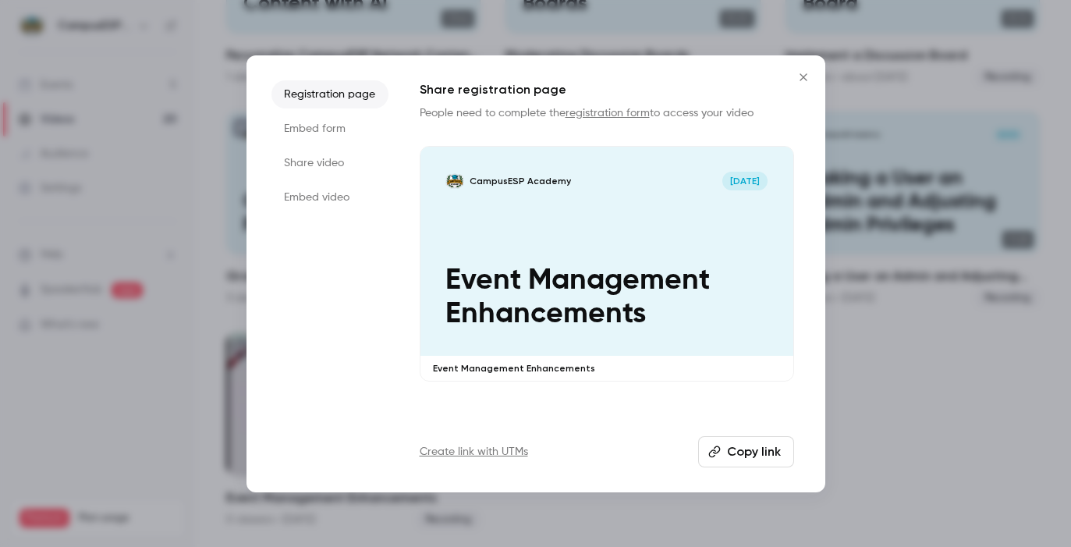
click at [761, 448] on button "Copy link" at bounding box center [746, 451] width 96 height 31
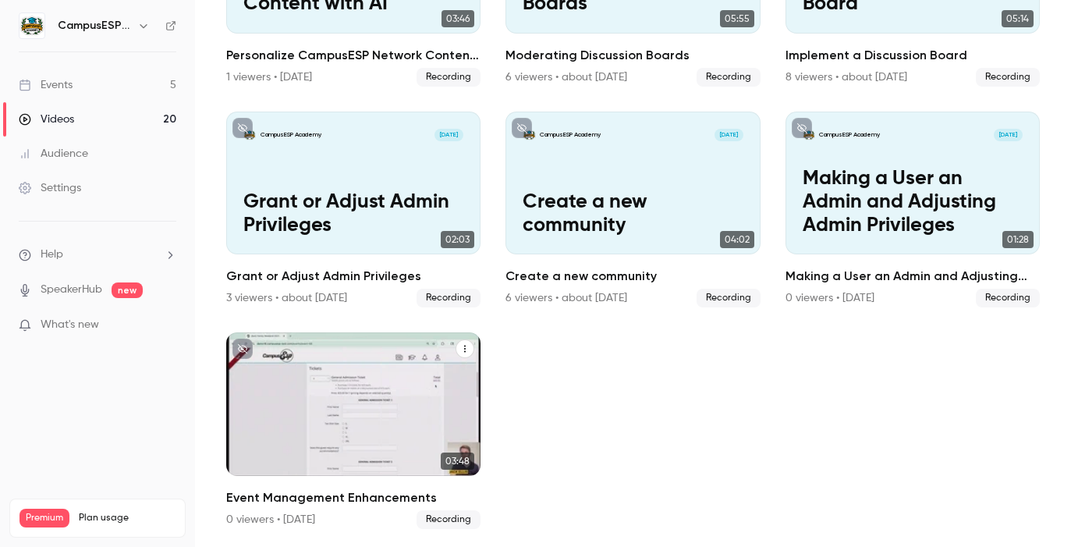
click at [464, 350] on icon "Event Management Enhancements" at bounding box center [465, 349] width 2 height 7
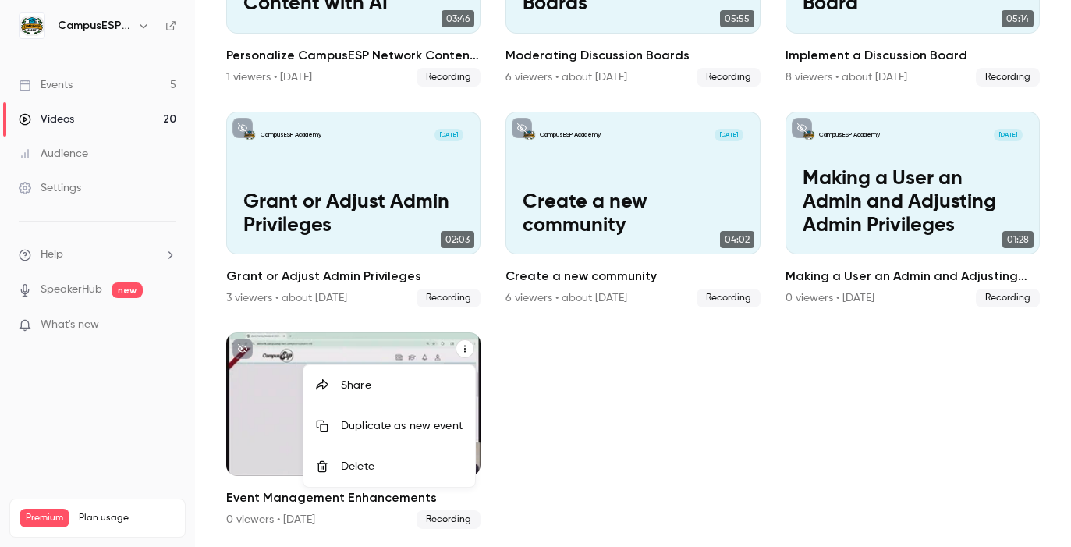
click at [416, 392] on div "Share" at bounding box center [402, 386] width 122 height 16
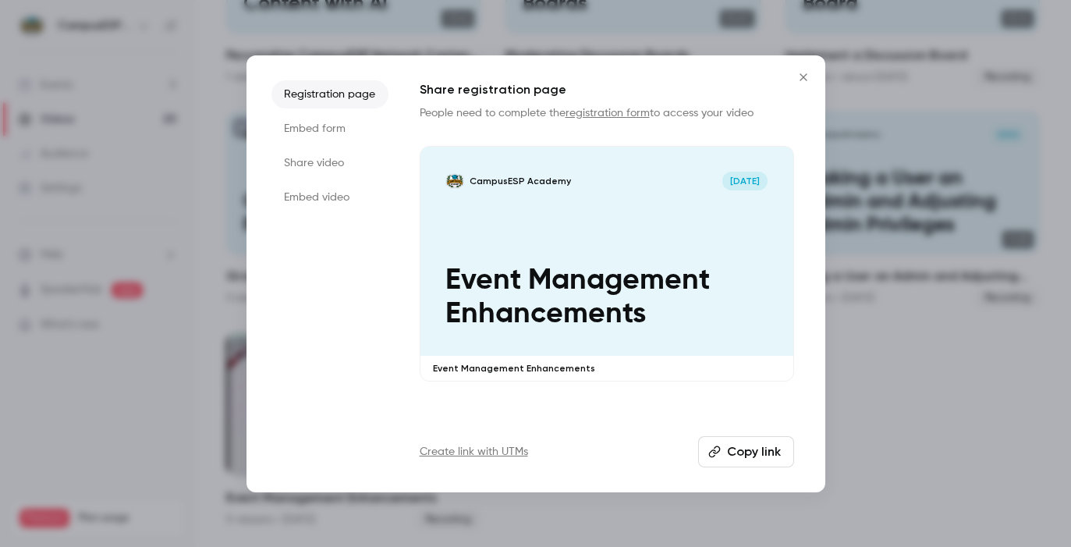
click at [740, 455] on button "Copy link" at bounding box center [746, 451] width 96 height 31
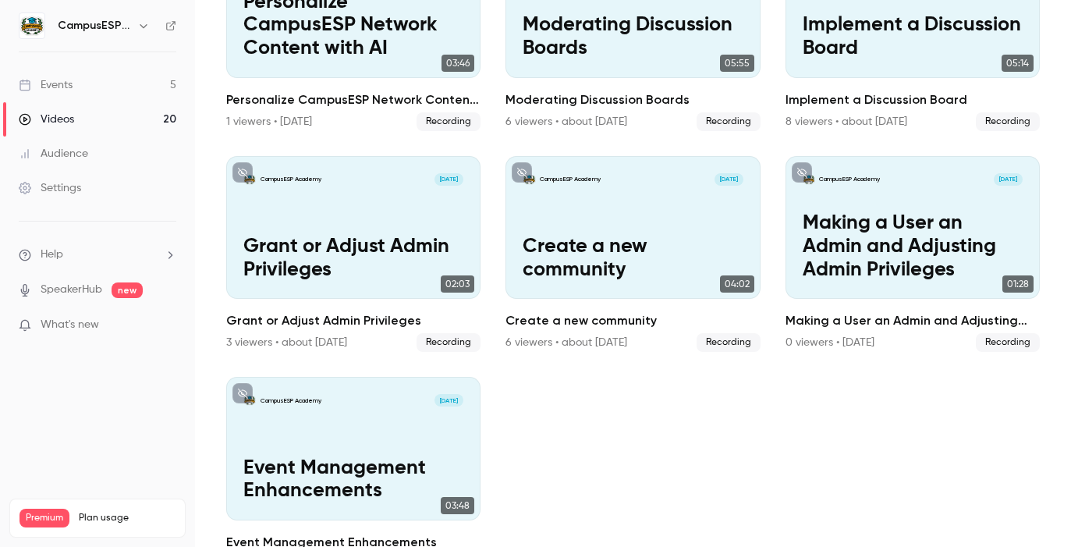
scroll to position [0, 0]
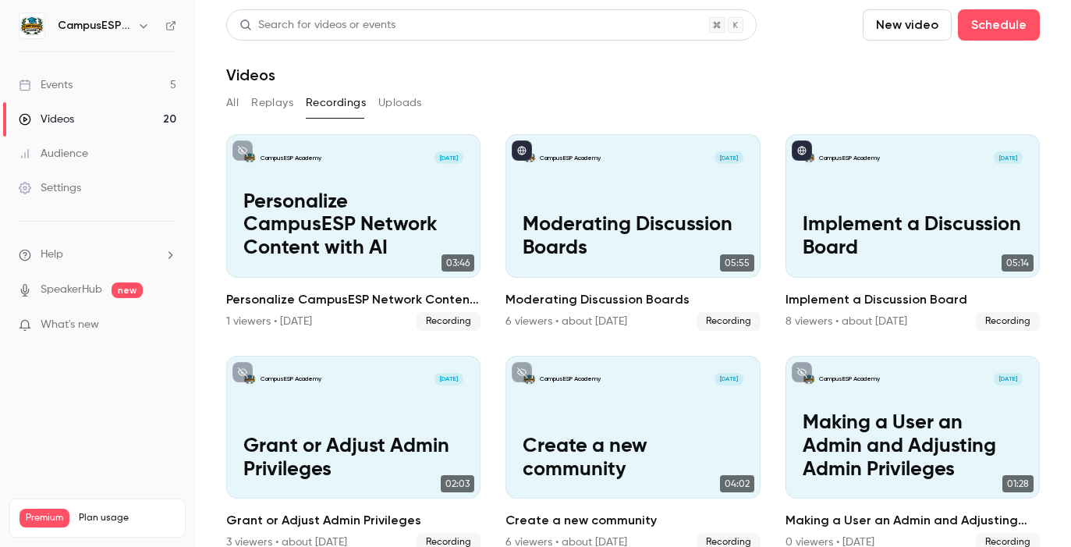
click at [127, 86] on link "Events 5" at bounding box center [97, 85] width 195 height 34
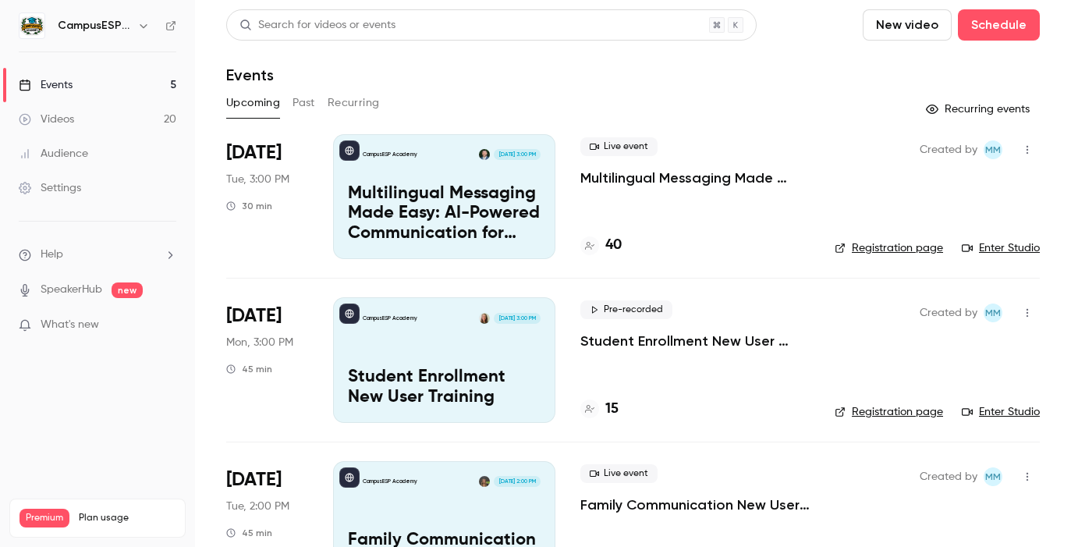
click at [306, 105] on button "Past" at bounding box center [303, 102] width 23 height 25
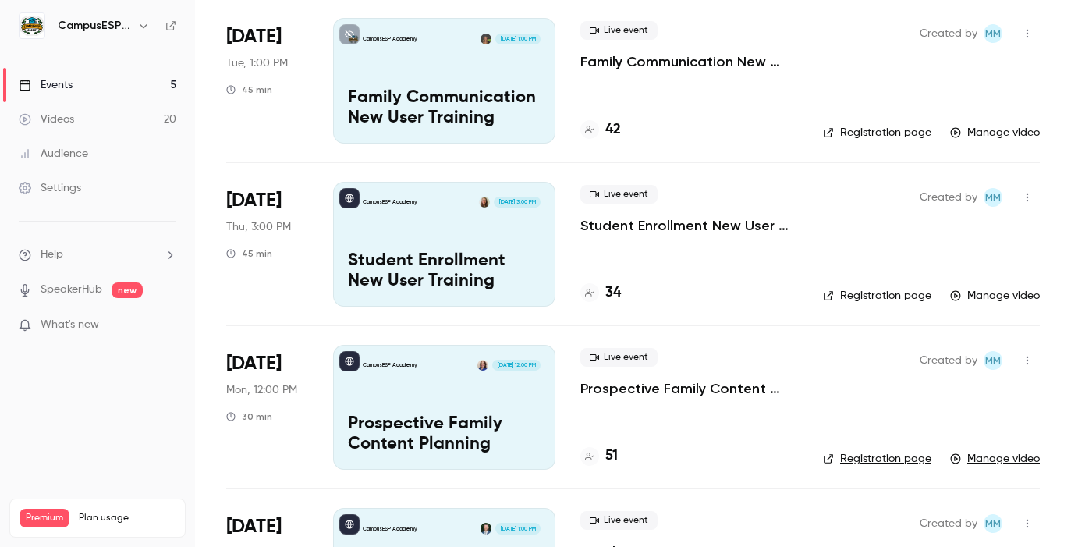
scroll to position [305, 0]
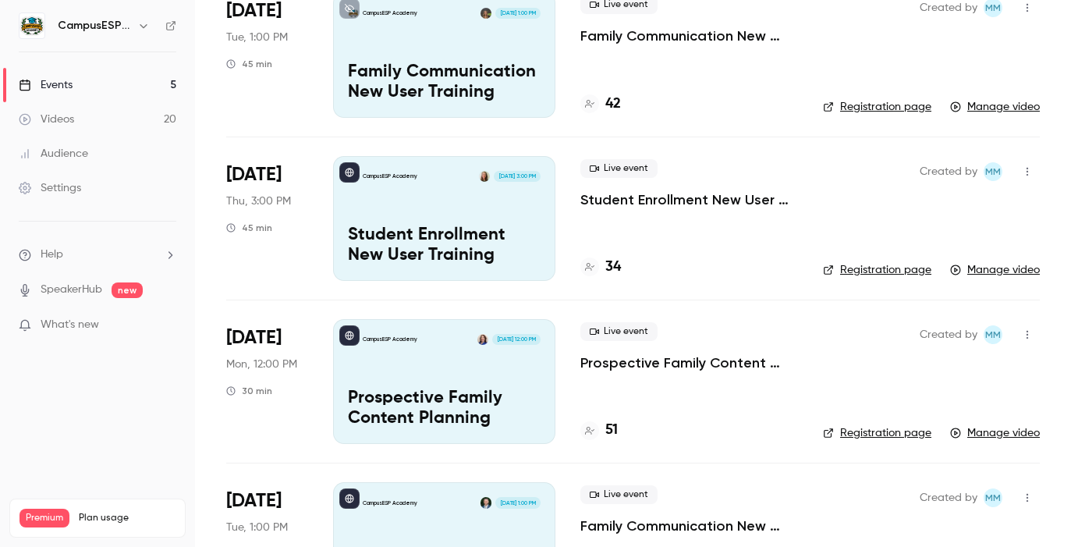
click at [1028, 175] on icon "button" at bounding box center [1027, 171] width 12 height 11
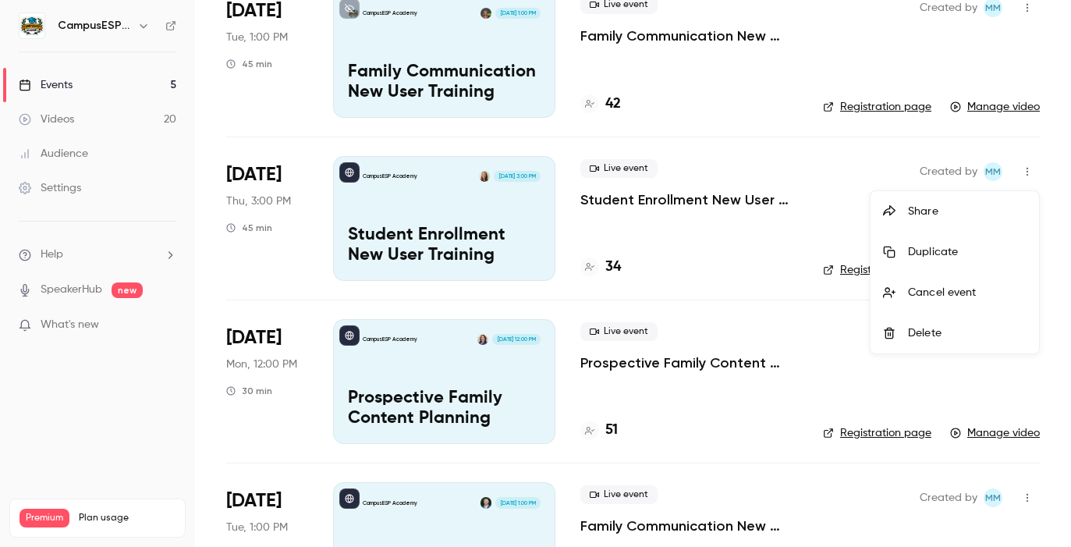
click at [758, 405] on div at bounding box center [535, 273] width 1071 height 547
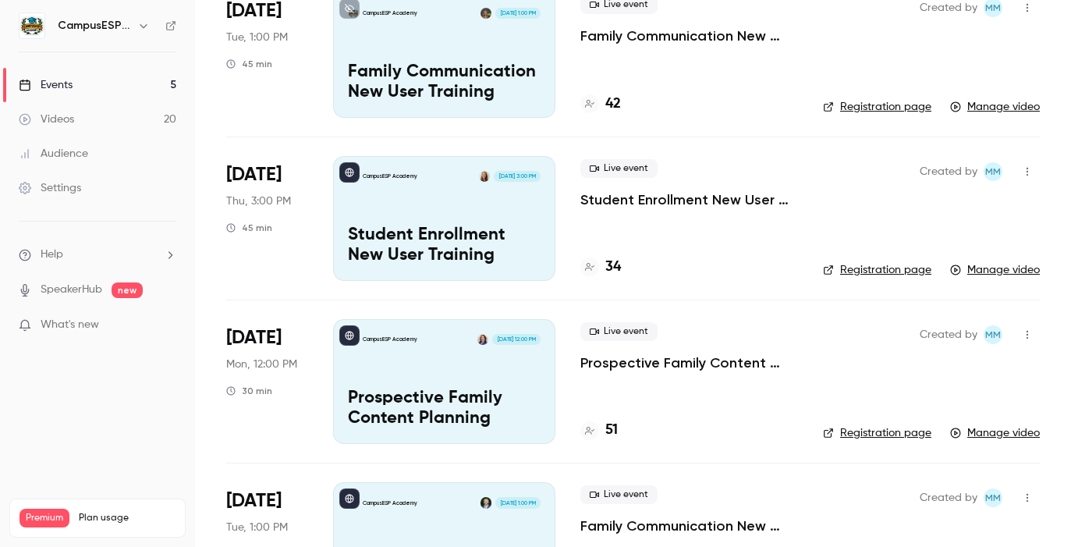
click at [1030, 172] on icon "button" at bounding box center [1027, 171] width 12 height 11
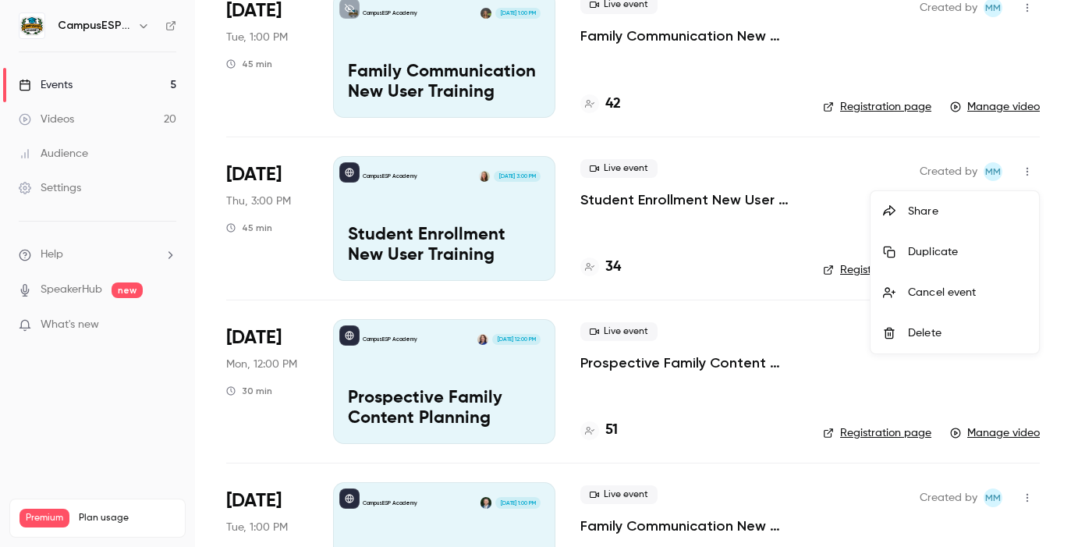
click at [937, 212] on div "Share" at bounding box center [967, 212] width 119 height 16
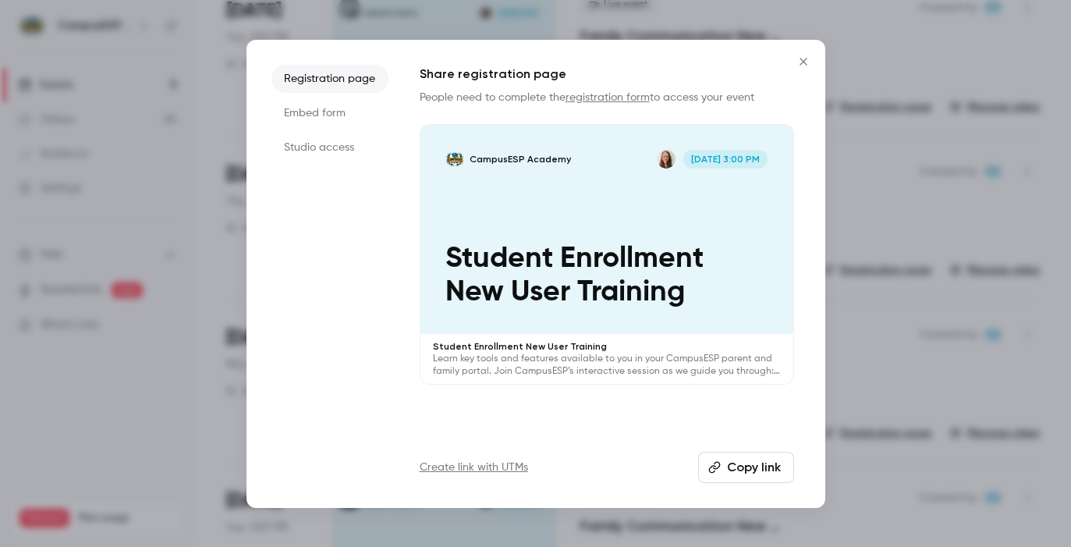
click at [749, 468] on button "Copy link" at bounding box center [746, 467] width 96 height 31
click at [801, 58] on icon "Close" at bounding box center [803, 61] width 19 height 12
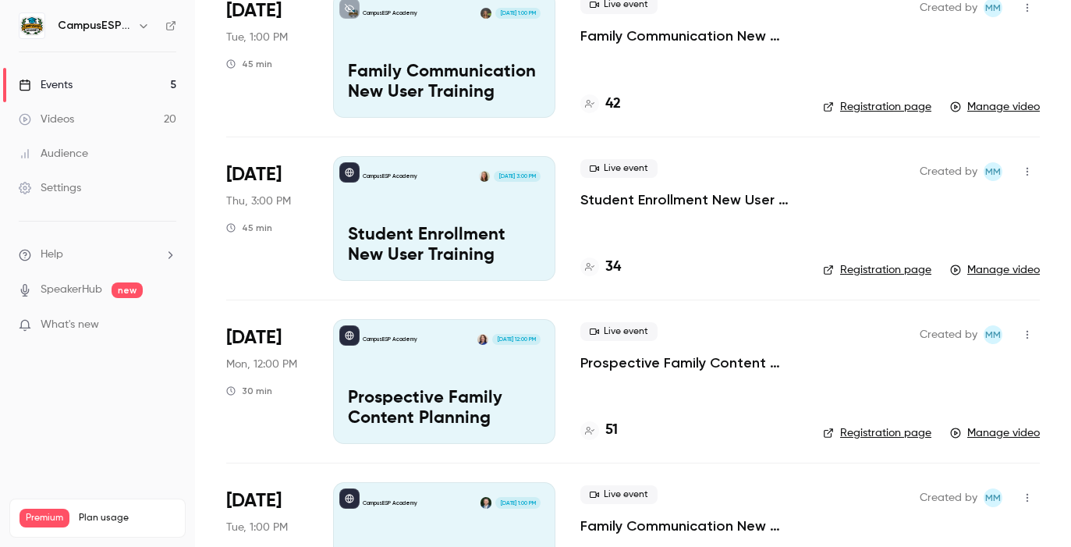
click at [452, 221] on div "CampusESP Academy Sep 18, 3:00 PM Student Enrollment New User Training" at bounding box center [444, 218] width 222 height 125
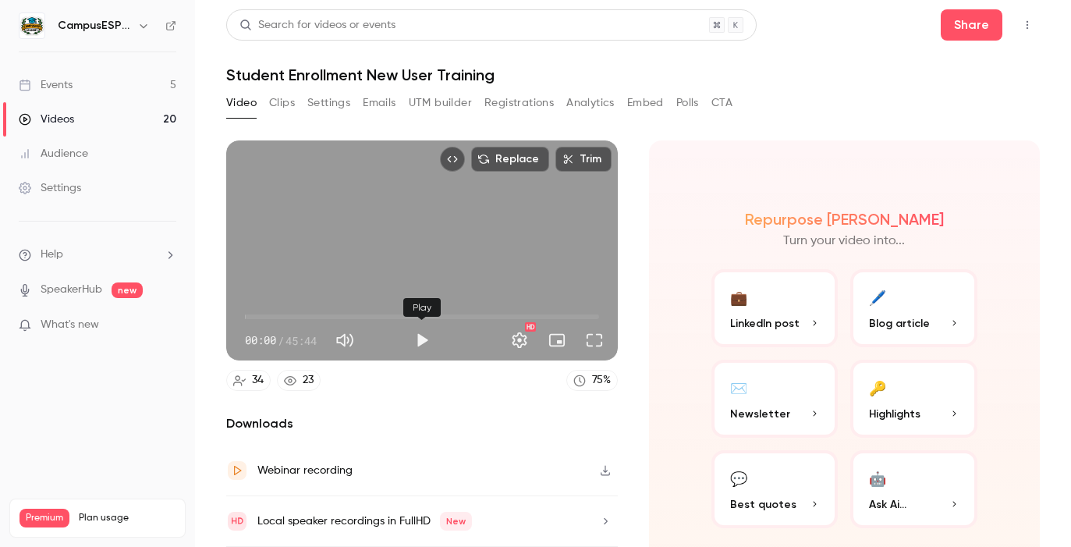
click at [419, 339] on button "Play" at bounding box center [421, 339] width 31 height 31
click at [275, 310] on span "00:00" at bounding box center [422, 316] width 354 height 25
click at [598, 339] on button "Full screen" at bounding box center [594, 339] width 31 height 31
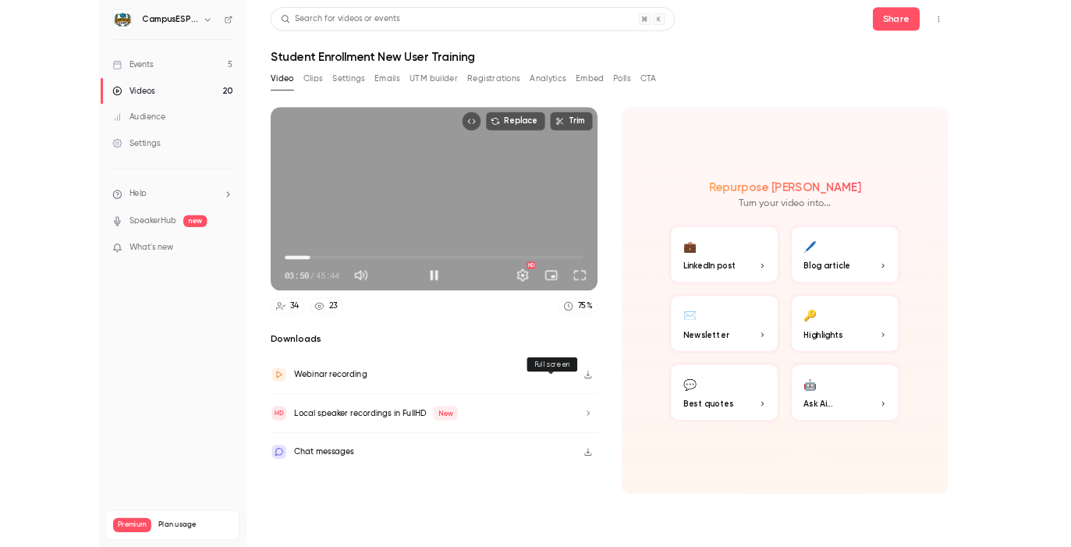
scroll to position [84, 0]
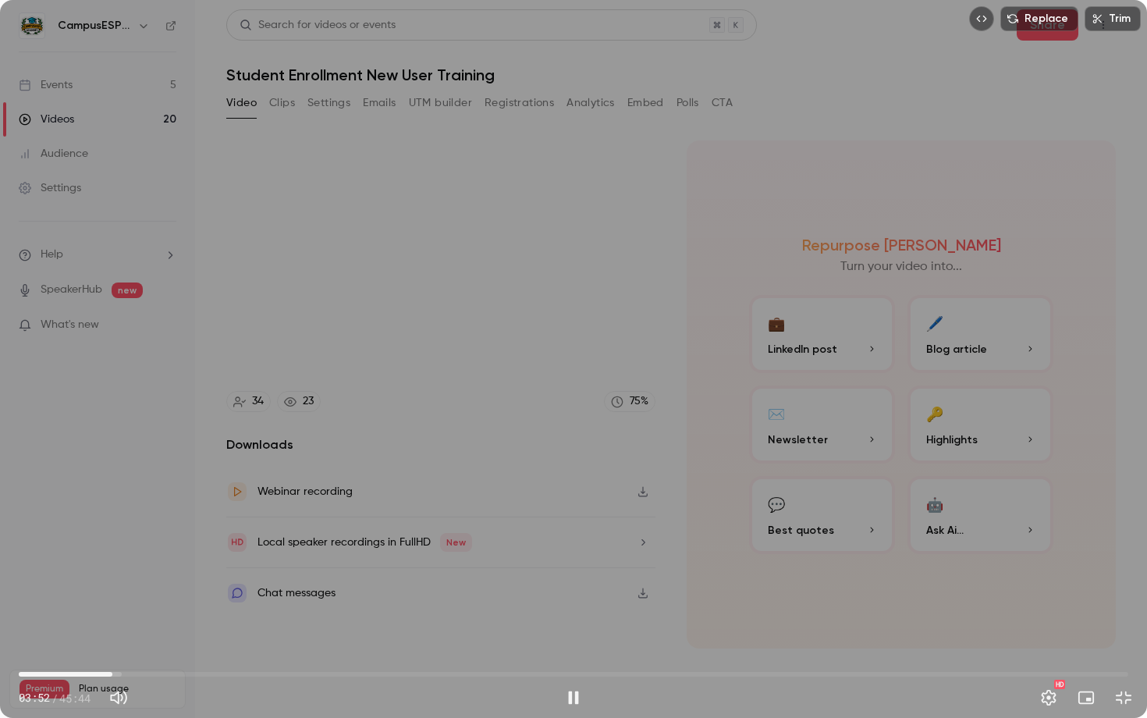
click at [180, 546] on span "03:52" at bounding box center [573, 673] width 1109 height 25
click at [232, 546] on span "06:40" at bounding box center [573, 673] width 1109 height 25
click at [258, 546] on span "08:49" at bounding box center [573, 673] width 1109 height 25
click at [277, 546] on span "09:53" at bounding box center [573, 673] width 1109 height 25
click at [303, 546] on span "11:42" at bounding box center [573, 673] width 1109 height 25
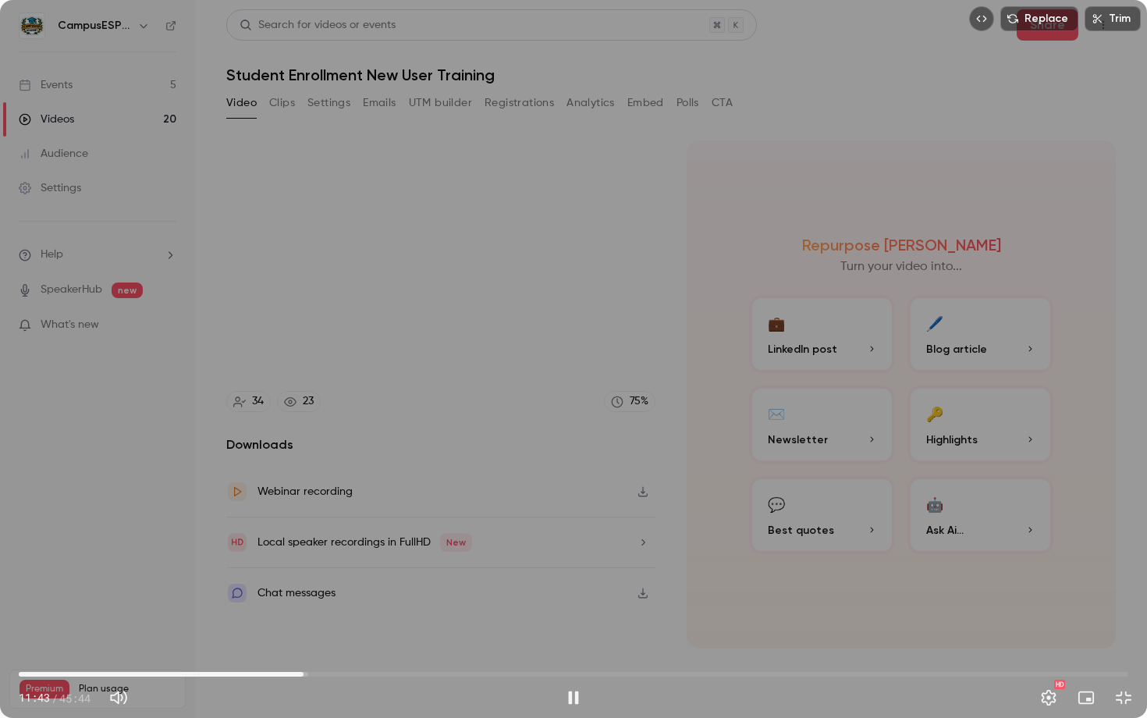
click at [331, 546] on span "11:43" at bounding box center [573, 673] width 1109 height 25
click at [355, 546] on span "12:52" at bounding box center [573, 673] width 1109 height 25
click at [386, 546] on span "13:52" at bounding box center [573, 673] width 1109 height 25
click at [438, 546] on span "17:16" at bounding box center [573, 673] width 1109 height 25
click at [466, 546] on span "17:18" at bounding box center [573, 673] width 1109 height 25
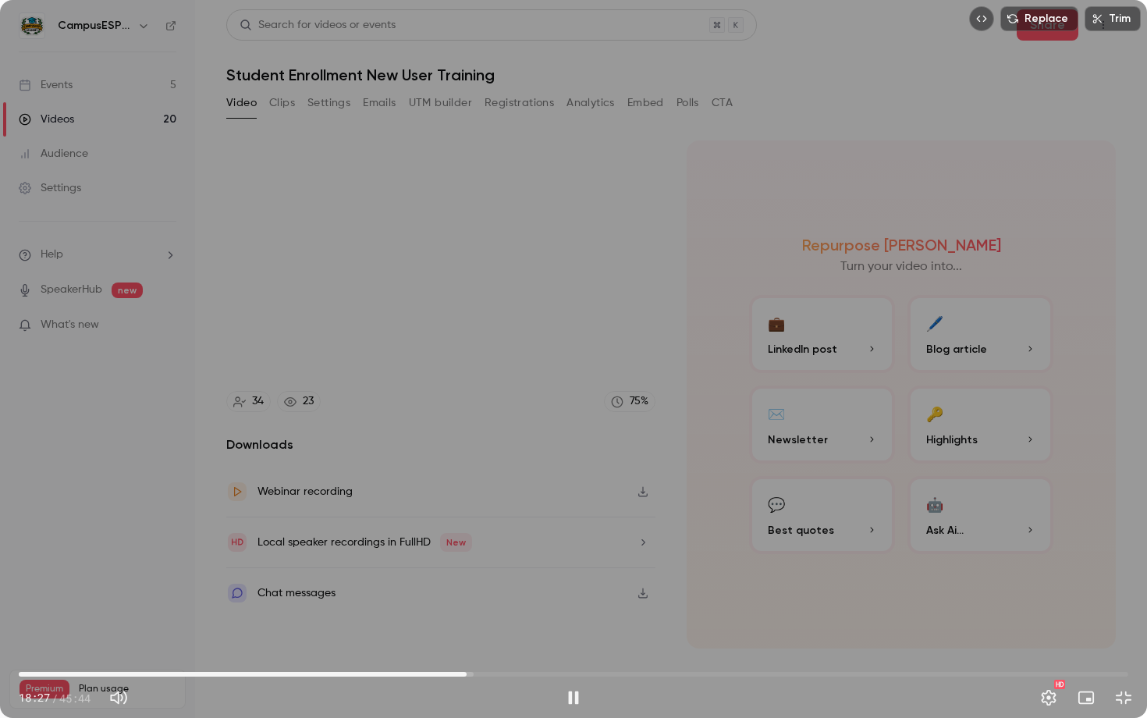
click at [484, 546] on span "18:27" at bounding box center [573, 673] width 1109 height 25
click at [503, 546] on span "19:11" at bounding box center [573, 673] width 1109 height 25
click at [521, 546] on span "19:59" at bounding box center [573, 673] width 1109 height 25
click at [540, 546] on span "21:29" at bounding box center [573, 673] width 1109 height 25
click at [573, 546] on span "21:30" at bounding box center [573, 673] width 1109 height 25
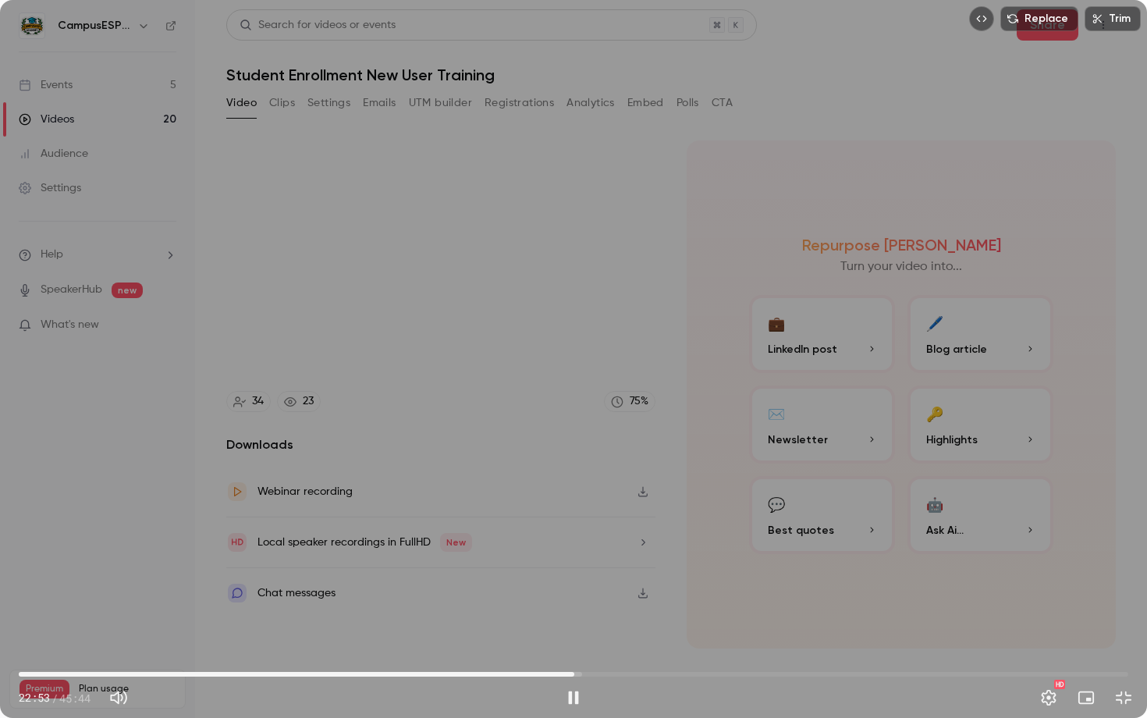
click at [591, 546] on span "22:53" at bounding box center [573, 673] width 1109 height 25
click at [608, 546] on span "24:19" at bounding box center [573, 673] width 1109 height 25
click at [628, 546] on span "24:20" at bounding box center [573, 673] width 1109 height 25
click at [650, 546] on span "26:01" at bounding box center [573, 673] width 1109 height 25
click at [675, 546] on span "27:03" at bounding box center [573, 673] width 1109 height 25
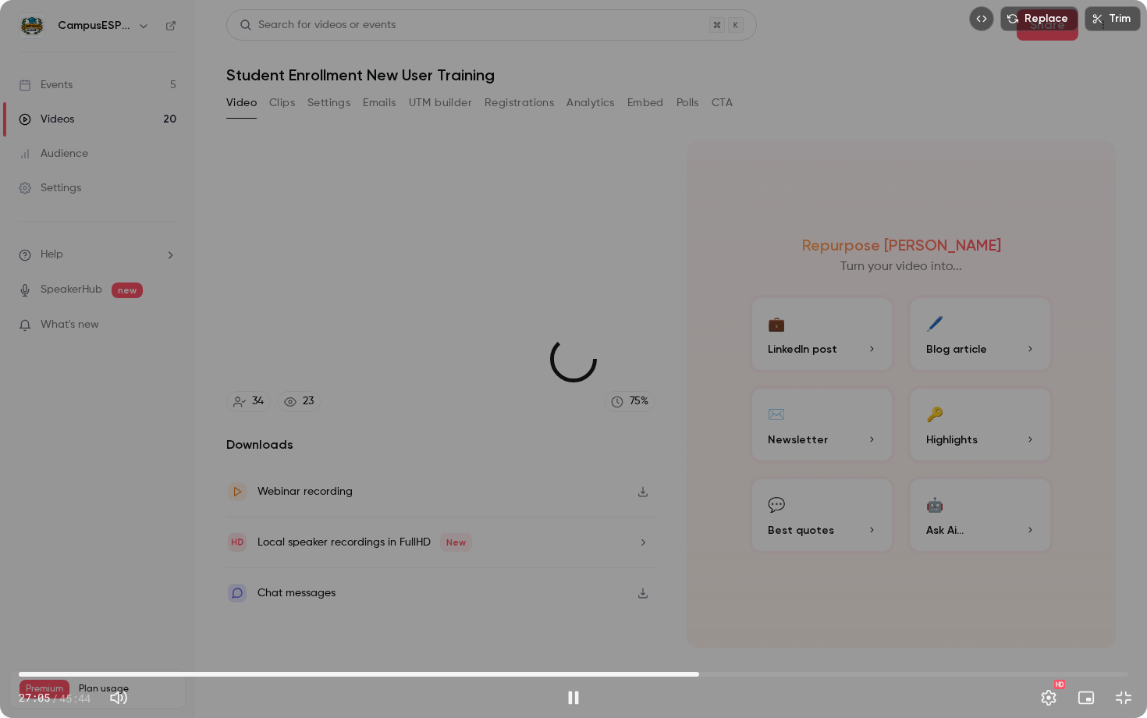
click at [699, 546] on span "28:02" at bounding box center [573, 673] width 1109 height 25
click at [718, 546] on span "28:51" at bounding box center [573, 673] width 1109 height 25
click at [736, 546] on span "28:56" at bounding box center [573, 673] width 1109 height 25
click at [766, 546] on span "29:37" at bounding box center [573, 673] width 1109 height 25
click at [796, 546] on span "32:02" at bounding box center [573, 673] width 1109 height 25
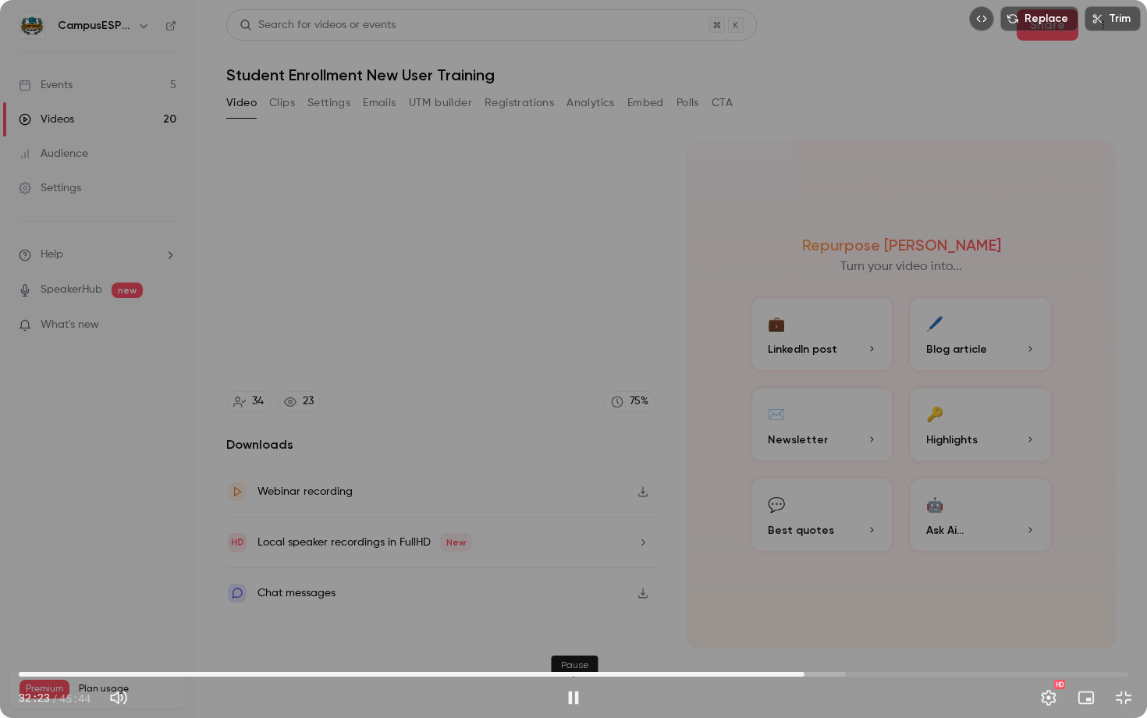
click at [575, 546] on button "Pause" at bounding box center [573, 697] width 31 height 31
type input "******"
click at [767, 546] on span "32:23" at bounding box center [573, 673] width 1109 height 25
click at [778, 546] on span "31:19" at bounding box center [573, 673] width 1109 height 25
click at [787, 546] on span "31:41" at bounding box center [573, 673] width 1109 height 25
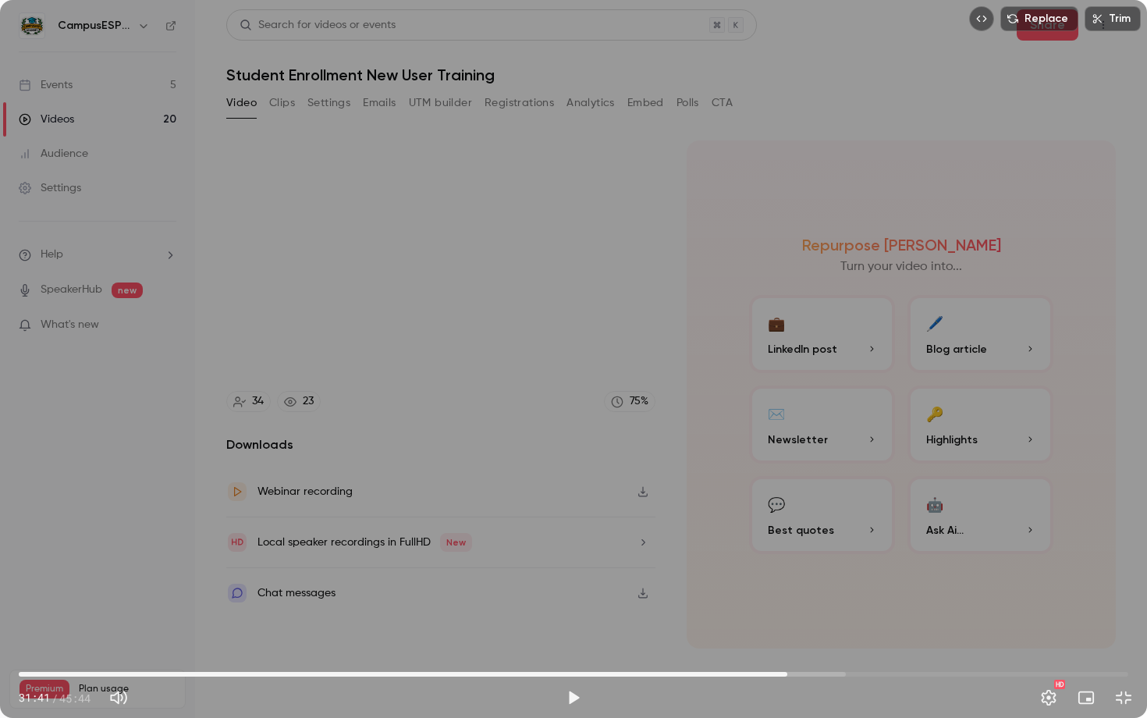
click at [785, 546] on span "31:41" at bounding box center [787, 674] width 5 height 5
click at [573, 546] on button "Play" at bounding box center [573, 697] width 31 height 31
click at [809, 546] on span "31:50" at bounding box center [573, 673] width 1109 height 25
click at [842, 546] on span "32:35" at bounding box center [573, 673] width 1109 height 25
click at [854, 546] on span "34:26" at bounding box center [573, 673] width 1109 height 25
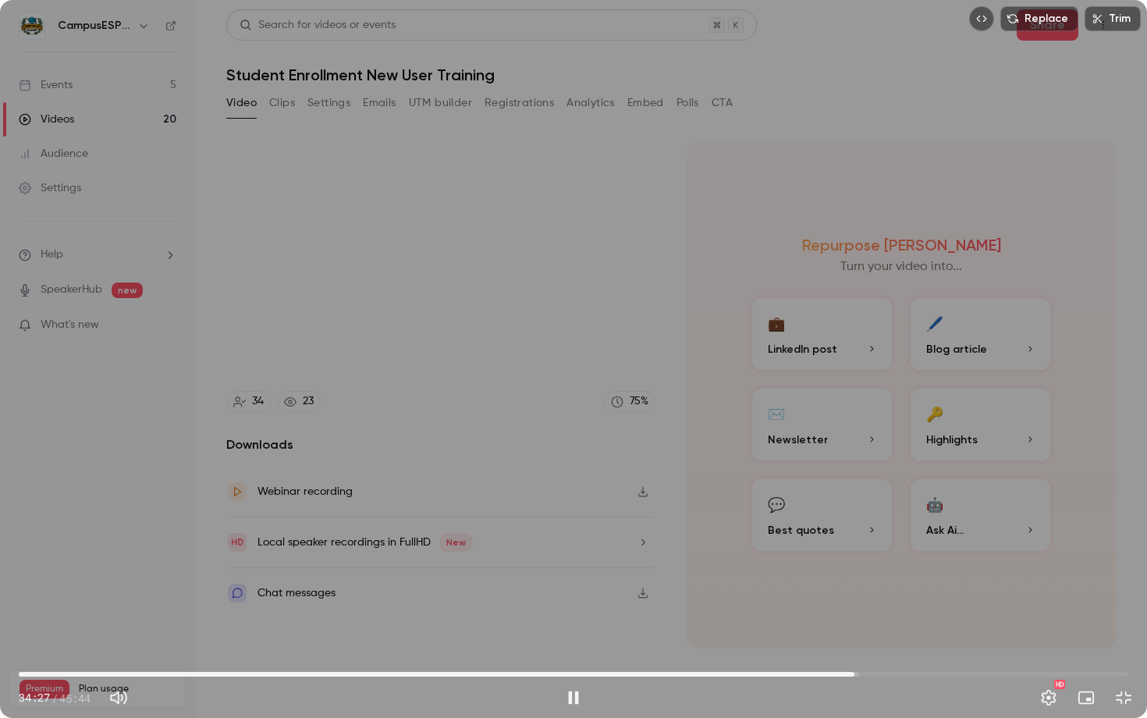
click at [892, 546] on span "34:27" at bounding box center [573, 673] width 1109 height 25
click at [926, 546] on span "36:02" at bounding box center [573, 673] width 1109 height 25
click at [948, 546] on span "37:31" at bounding box center [573, 673] width 1109 height 25
click at [966, 546] on span "39:02" at bounding box center [573, 673] width 1109 height 25
click at [988, 546] on span "39:03" at bounding box center [573, 673] width 1109 height 25
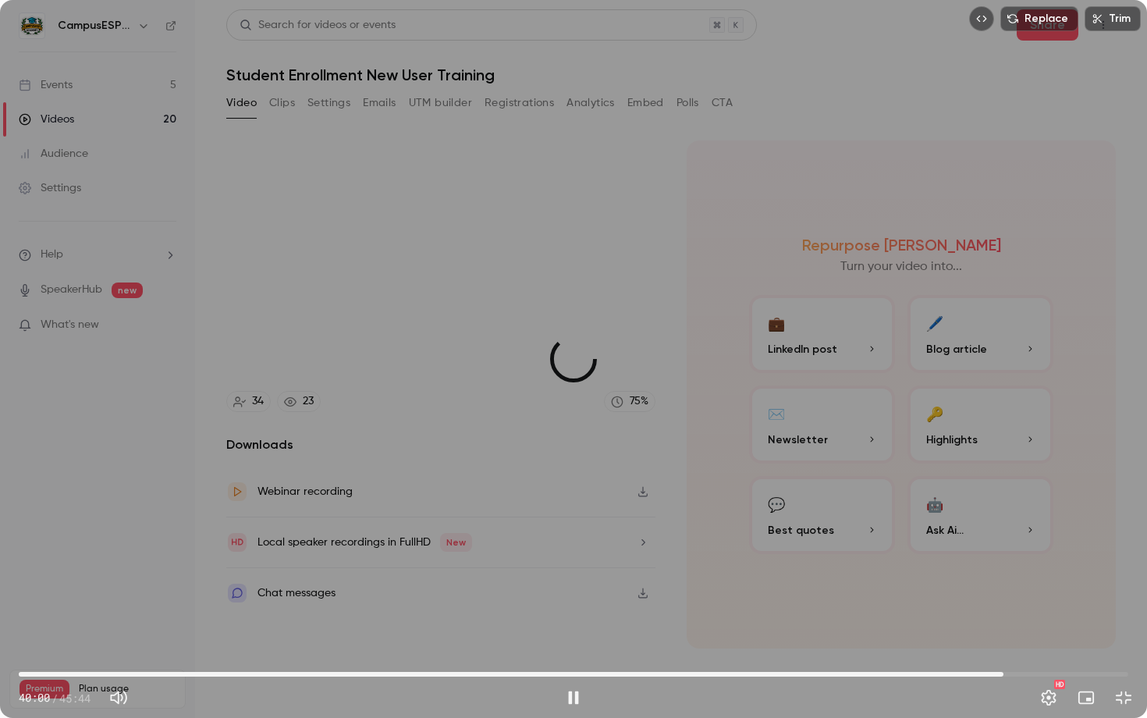
click at [1003, 546] on span "40:35" at bounding box center [573, 673] width 1109 height 25
click at [1020, 546] on span "40:36" at bounding box center [573, 673] width 1109 height 25
click at [1035, 546] on span "41:18" at bounding box center [573, 673] width 1109 height 25
click at [1049, 546] on span "42:29" at bounding box center [573, 673] width 1109 height 25
click at [1070, 546] on span "43:33" at bounding box center [573, 673] width 1109 height 25
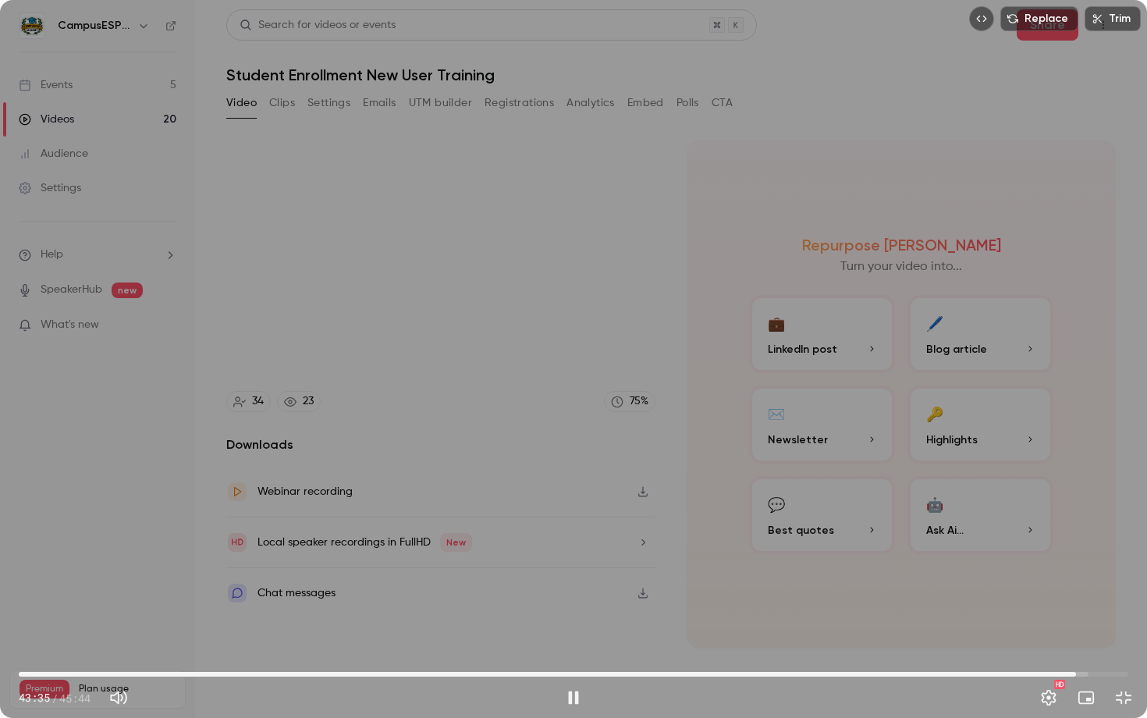
click at [136, 546] on span "43:35" at bounding box center [573, 673] width 1109 height 25
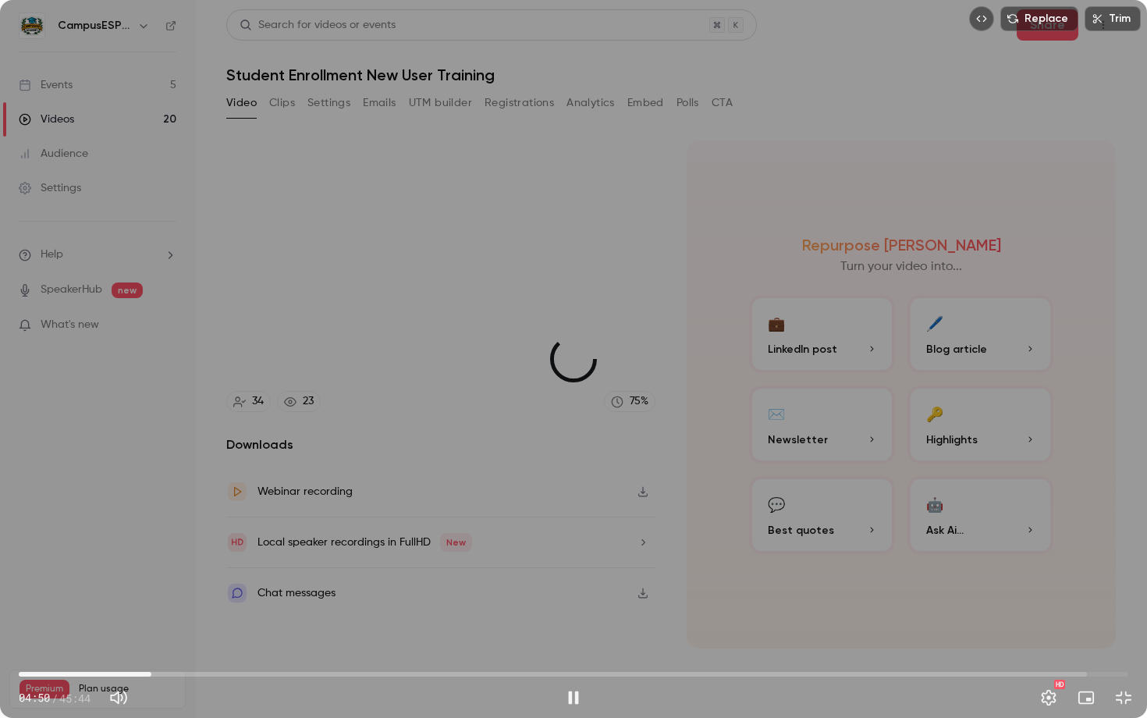
click at [151, 546] on span "05:28" at bounding box center [573, 673] width 1109 height 25
click at [175, 546] on span "05:28" at bounding box center [573, 673] width 1109 height 25
click at [190, 546] on span "07:04" at bounding box center [573, 673] width 1109 height 25
click at [202, 546] on span "07:05" at bounding box center [573, 673] width 1109 height 25
click at [218, 546] on span "07:35" at bounding box center [573, 673] width 1109 height 25
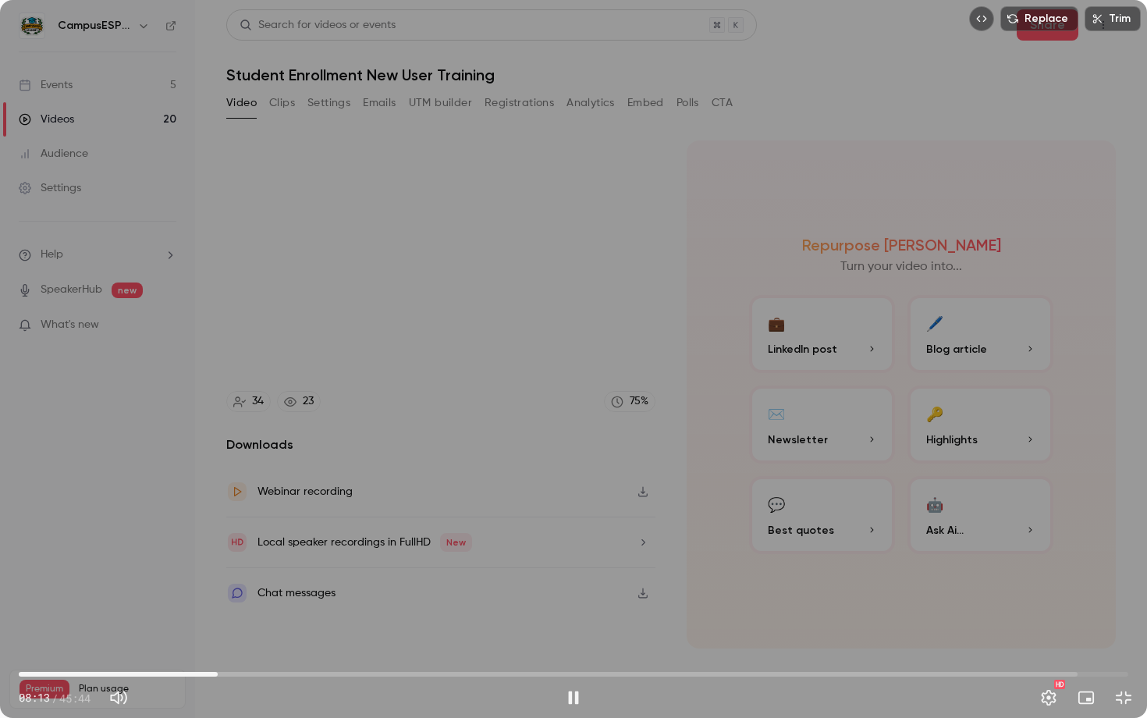
click at [232, 546] on span "08:13" at bounding box center [573, 673] width 1109 height 25
click at [251, 546] on span "08:47" at bounding box center [573, 673] width 1109 height 25
click at [269, 546] on span "10:19" at bounding box center [573, 673] width 1109 height 25
click at [573, 546] on button "Pause" at bounding box center [573, 697] width 31 height 31
type input "*****"
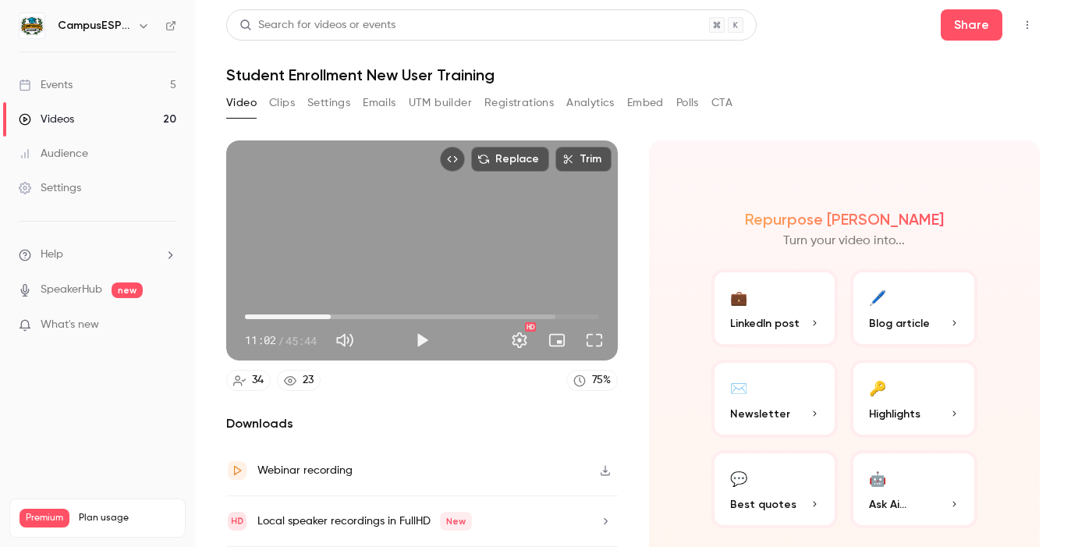
scroll to position [118, 0]
